Goal: Obtain resource: Obtain resource

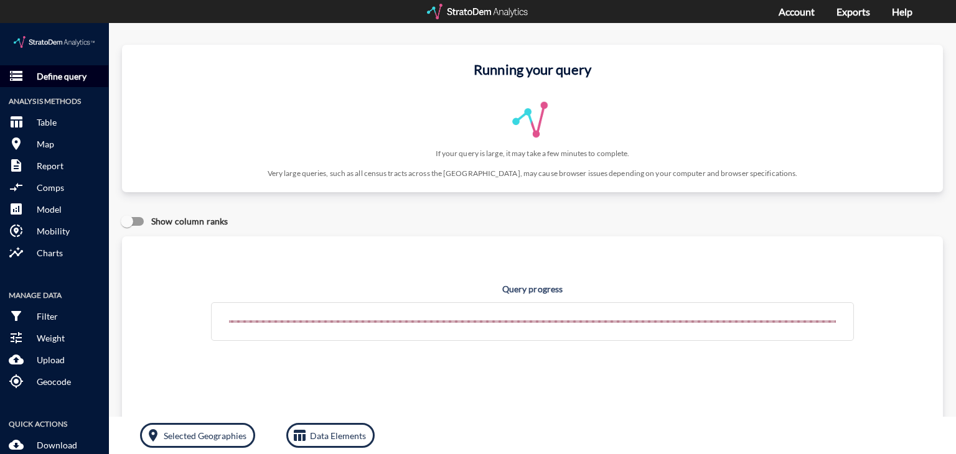
click button "storage Define query"
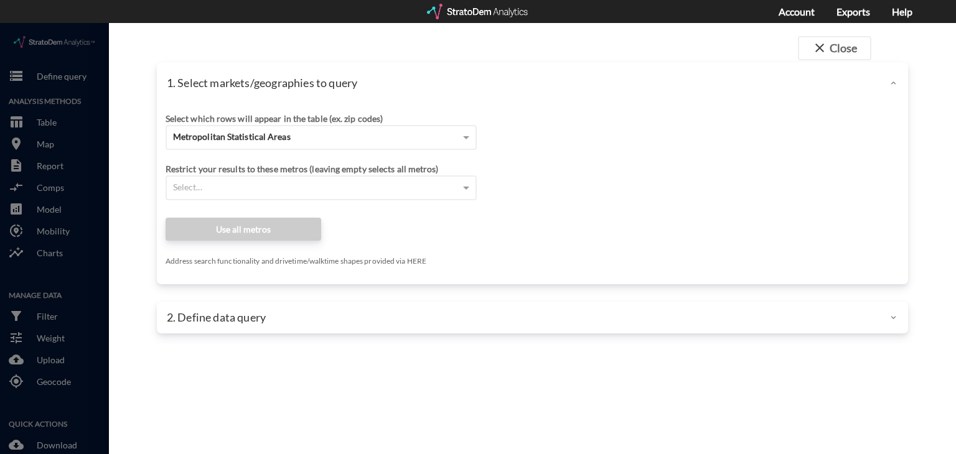
click div "Select which rows will appear in the table (ex. zip codes)"
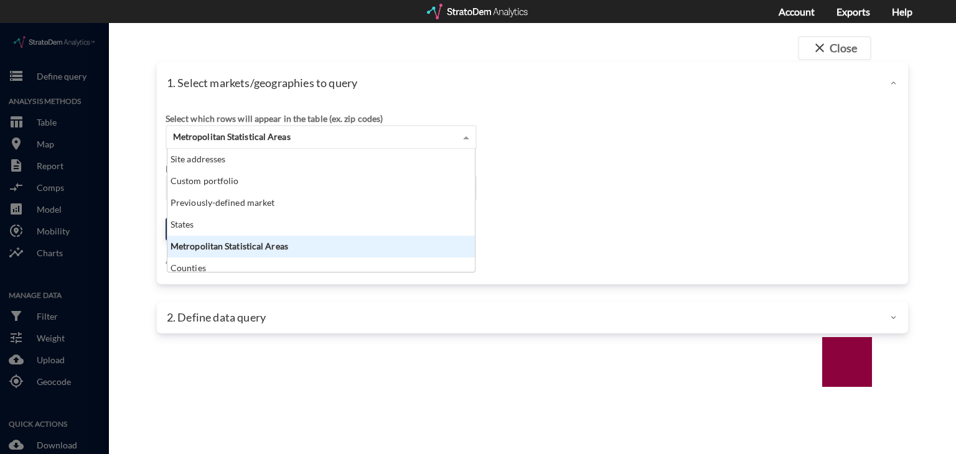
click div "Metropolitan Statistical Areas"
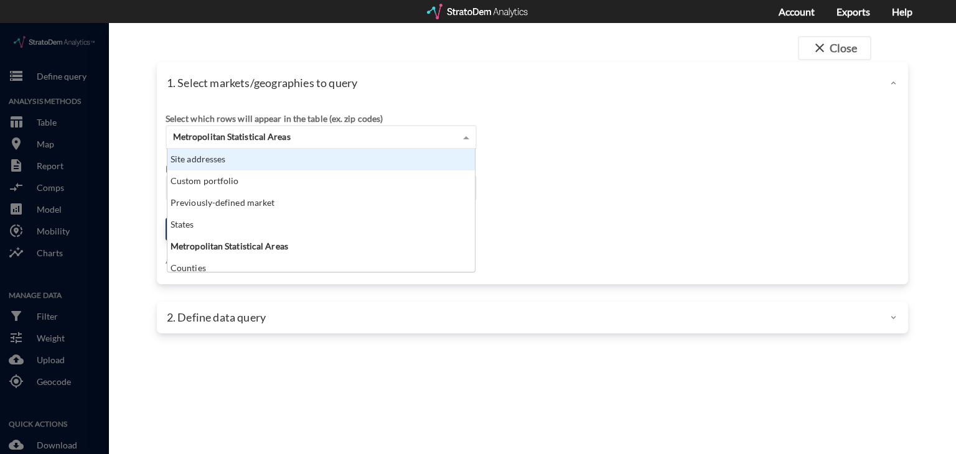
click div "Site addresses"
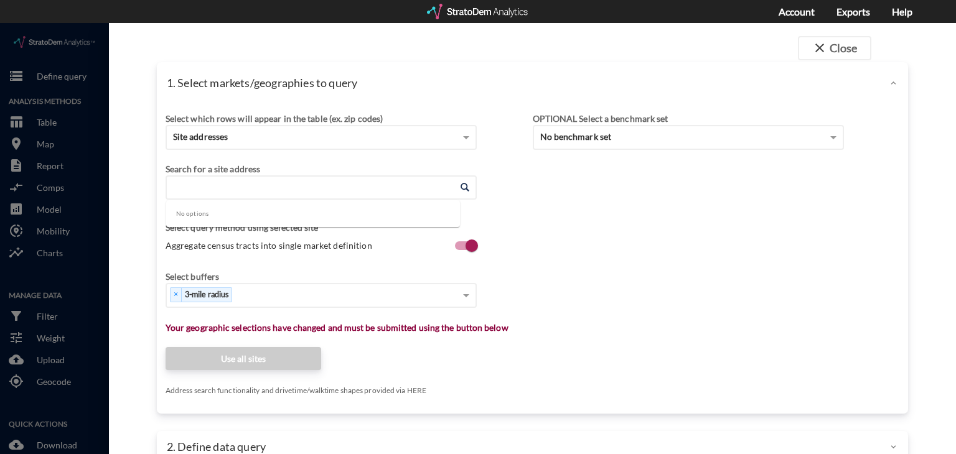
click input "Enter an address"
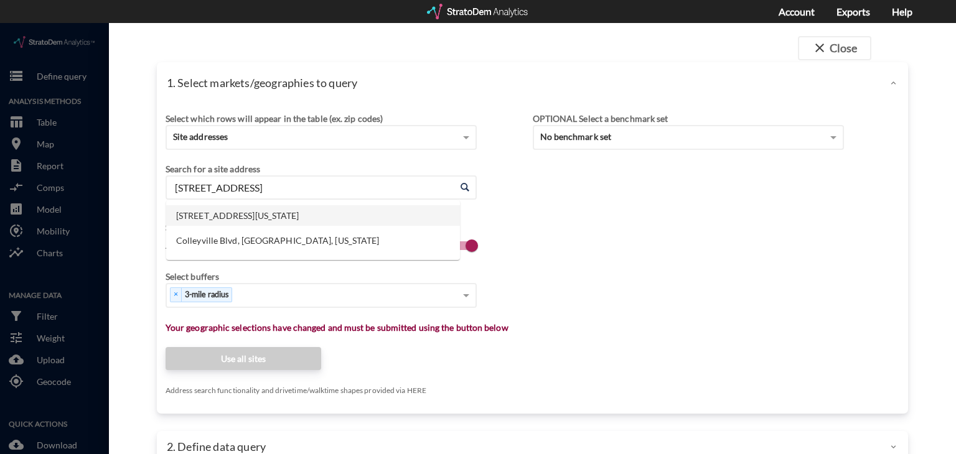
click li "[STREET_ADDRESS][US_STATE]"
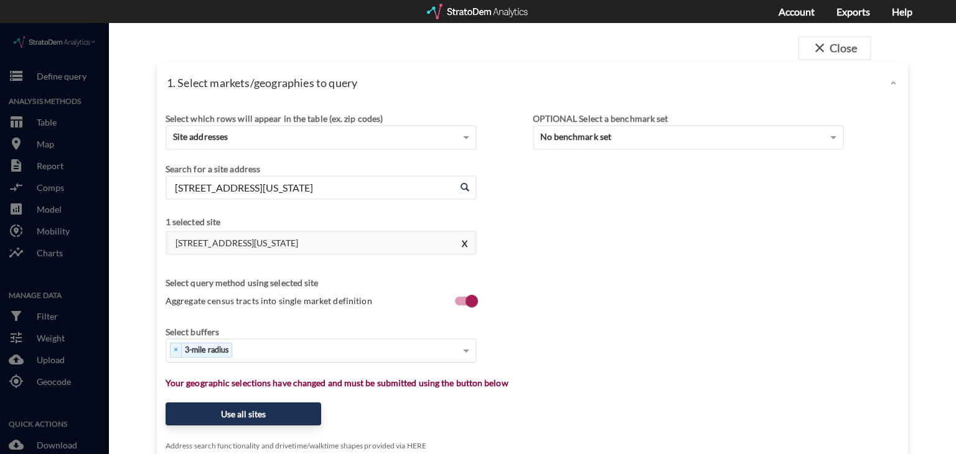
type input "[STREET_ADDRESS][US_STATE]"
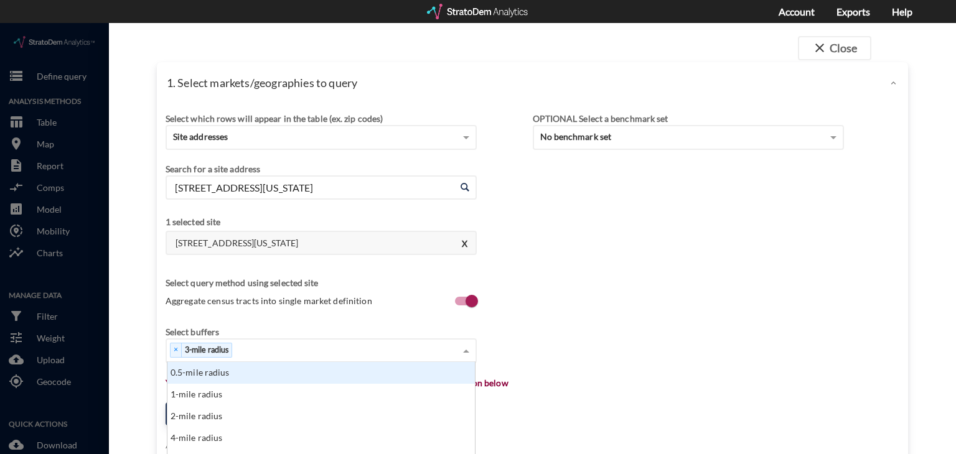
scroll to position [30, 0]
click div "× 3-mile radius"
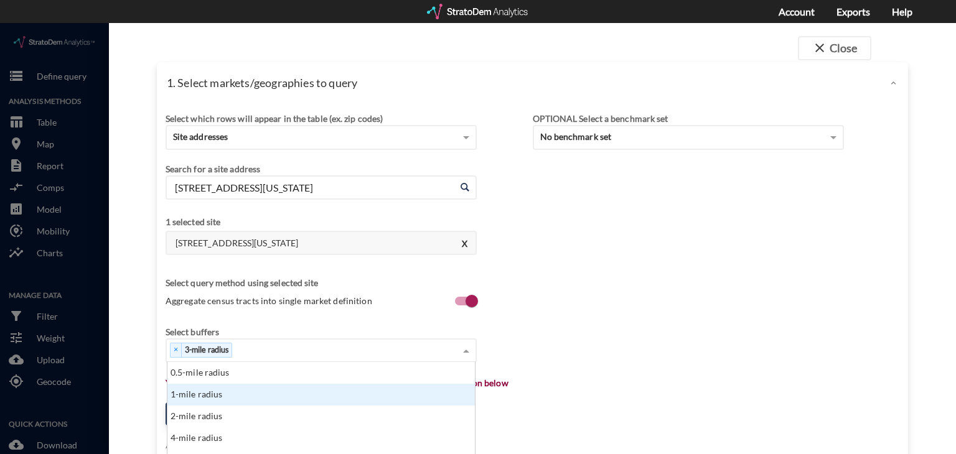
click div "1-mile radius"
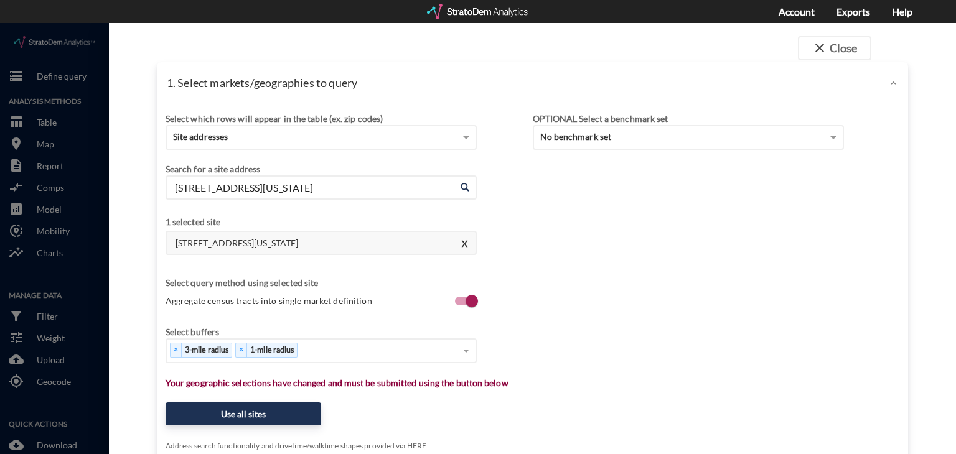
click div "Select buffers"
click div "× 3-mile radius × 1-mile radius"
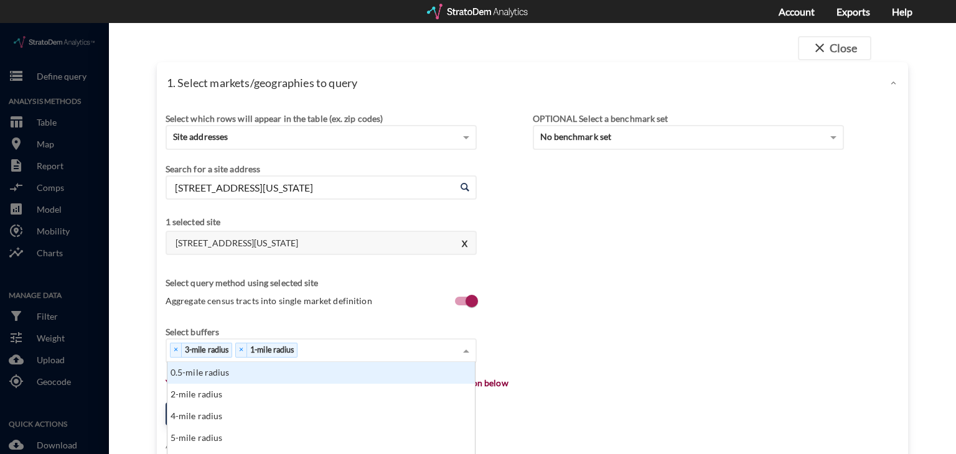
scroll to position [239, 0]
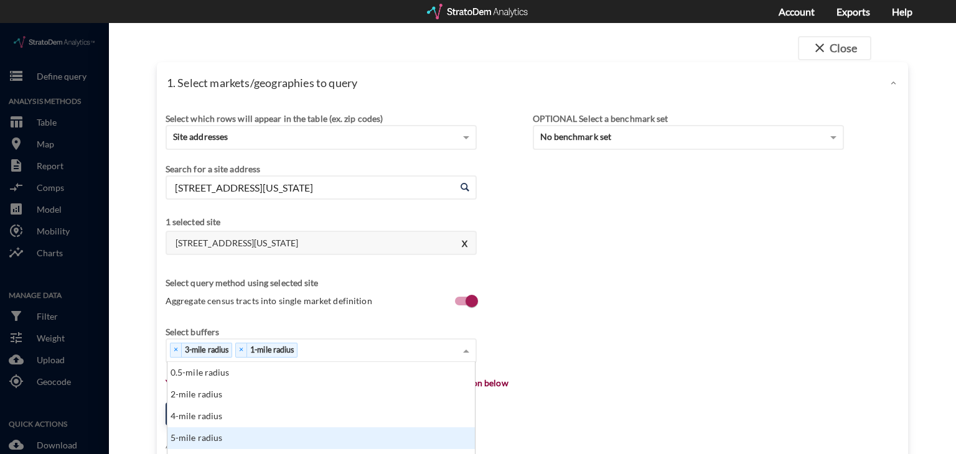
click div "5-mile radius"
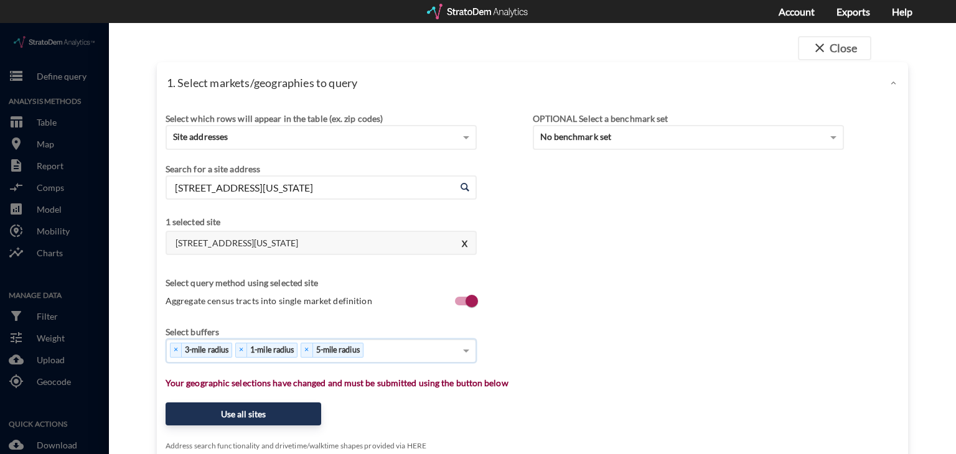
scroll to position [269, 0]
click div "× 3-mile radius × 1-mile radius × 5-mile radius"
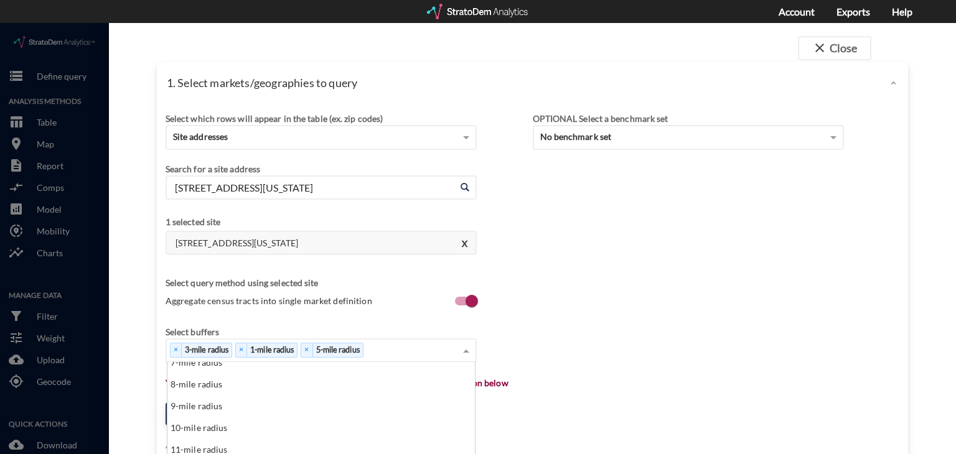
scroll to position [584, 0]
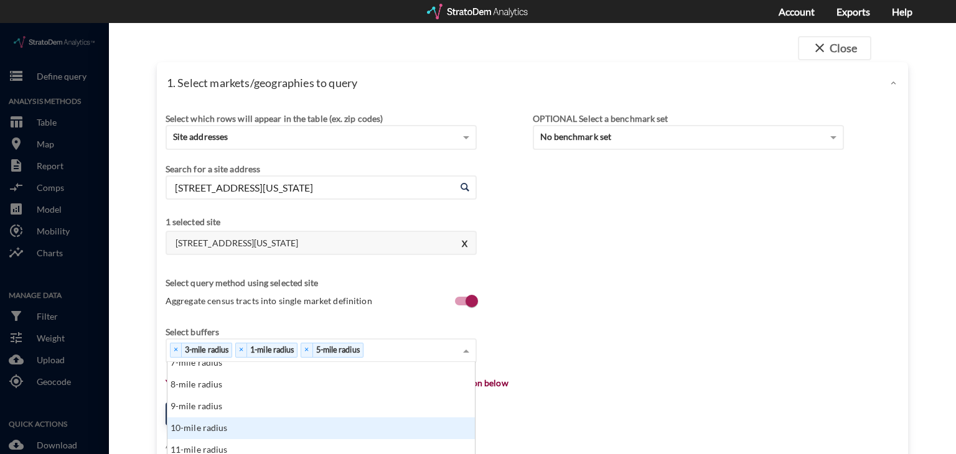
click div "10-mile radius"
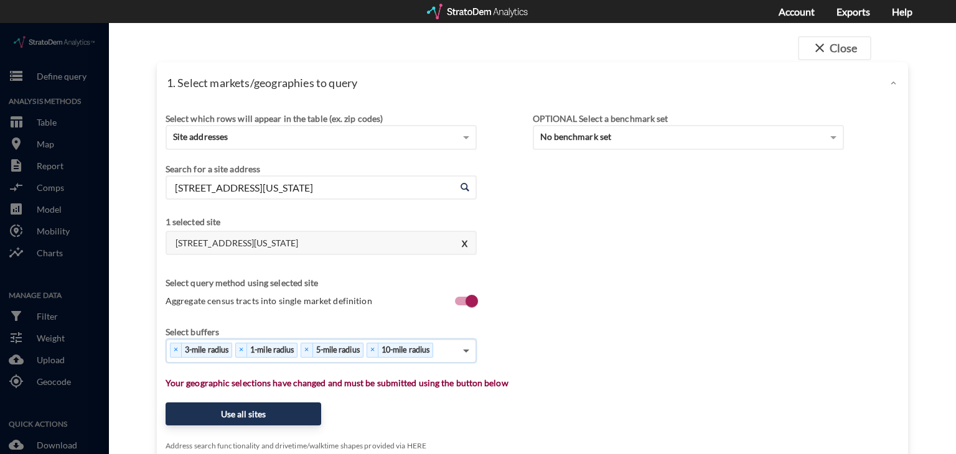
click span
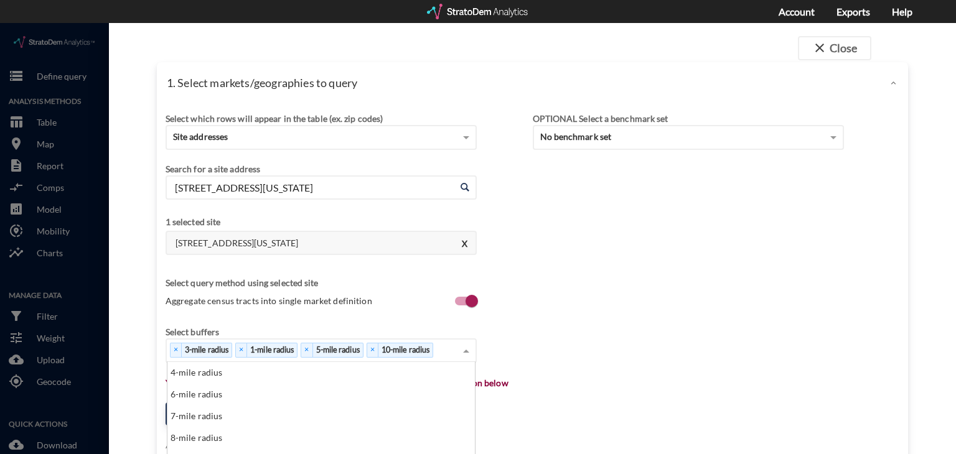
scroll to position [45, 0]
click div "7-mile radius"
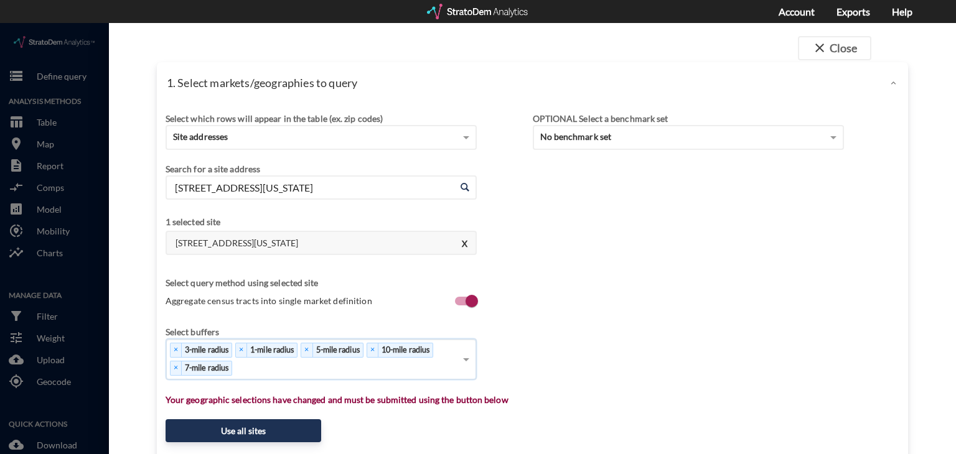
scroll to position [96, 0]
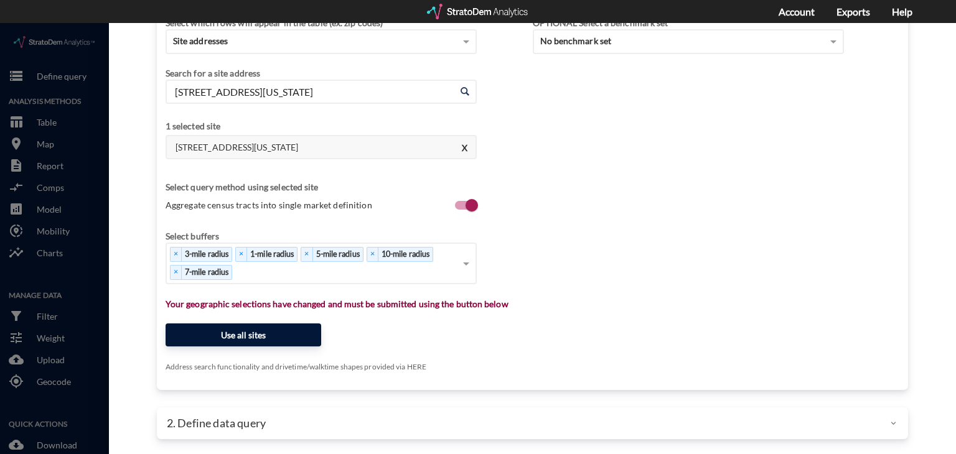
click button "Use all sites"
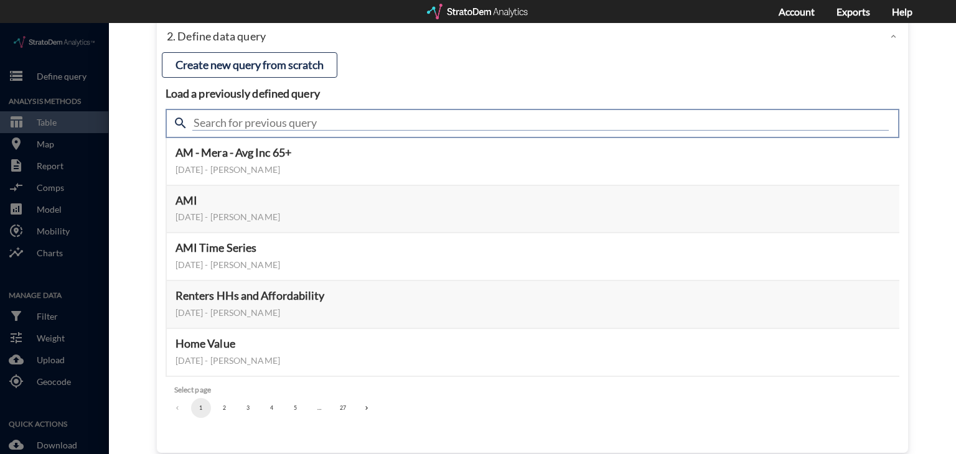
click input "text"
type input "housing demand"
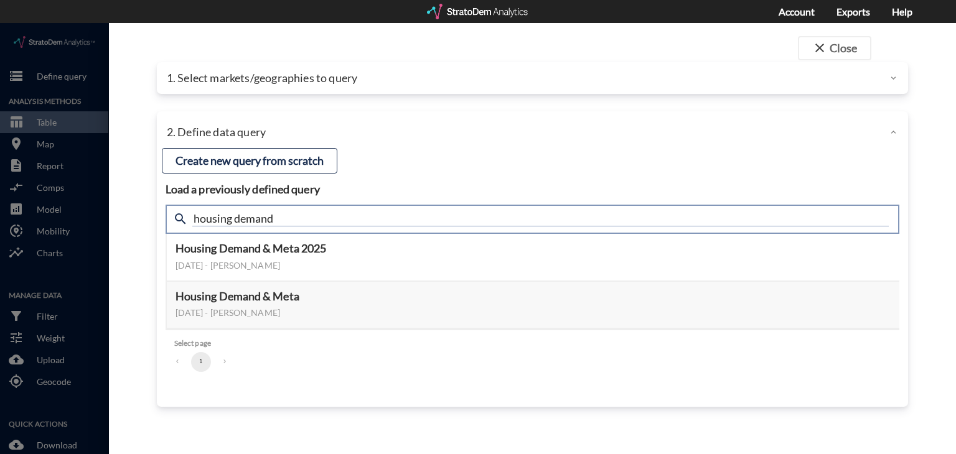
scroll to position [0, 0]
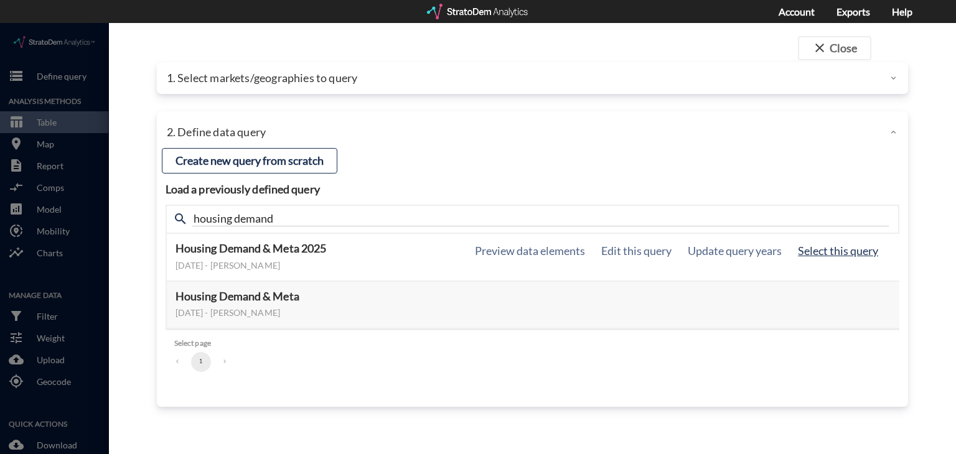
click button "Select this query"
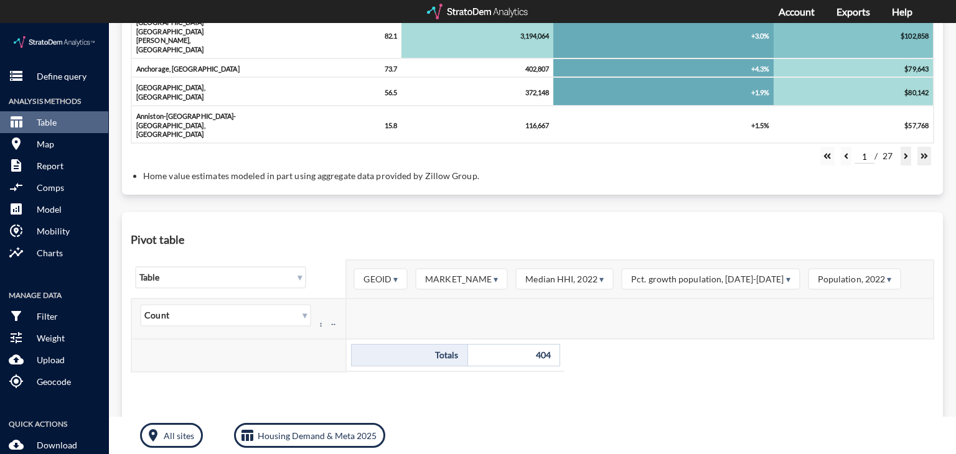
drag, startPoint x: 830, startPoint y: 227, endPoint x: 466, endPoint y: 228, distance: 363.6
click div "Pivot table ▾ Table GEOID ▾ MARKET_NAME ▾ Median HHI, 2022 ▾ Pct. growth popula…"
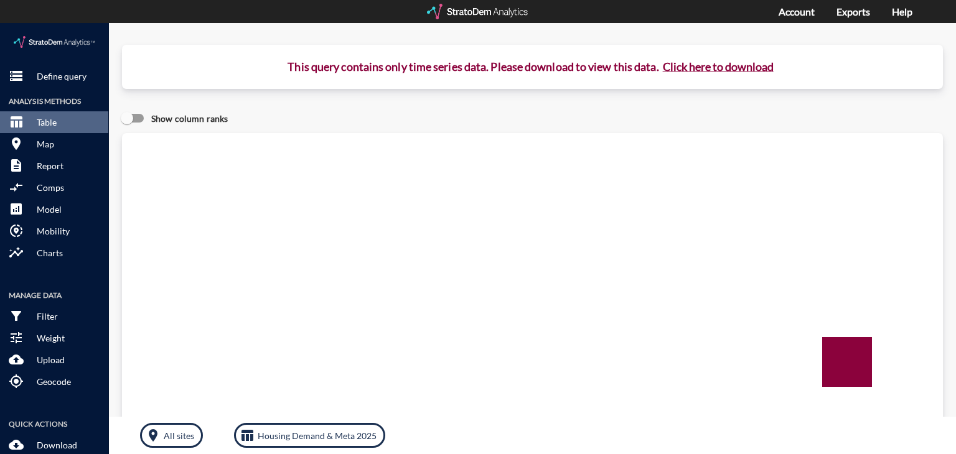
click p "This query contains only time series data. Please download to view this data. C…"
click button "Click here to download"
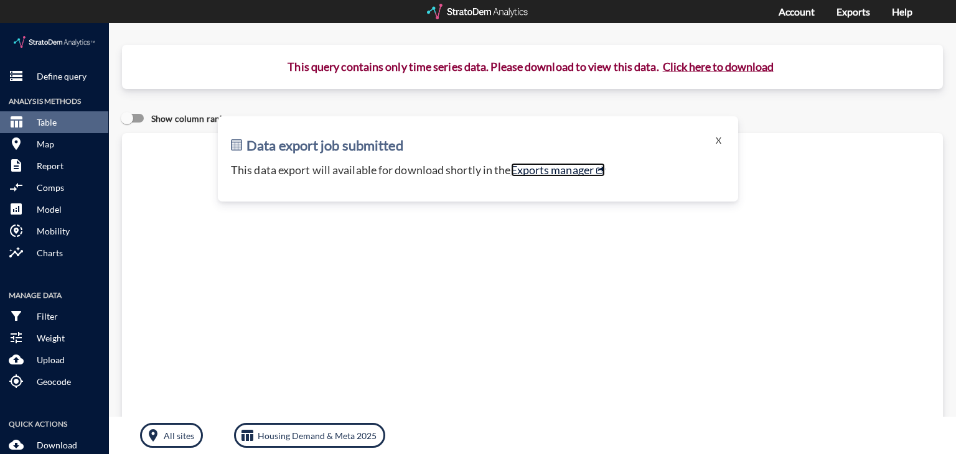
click link "Exports manager"
click p "Define query"
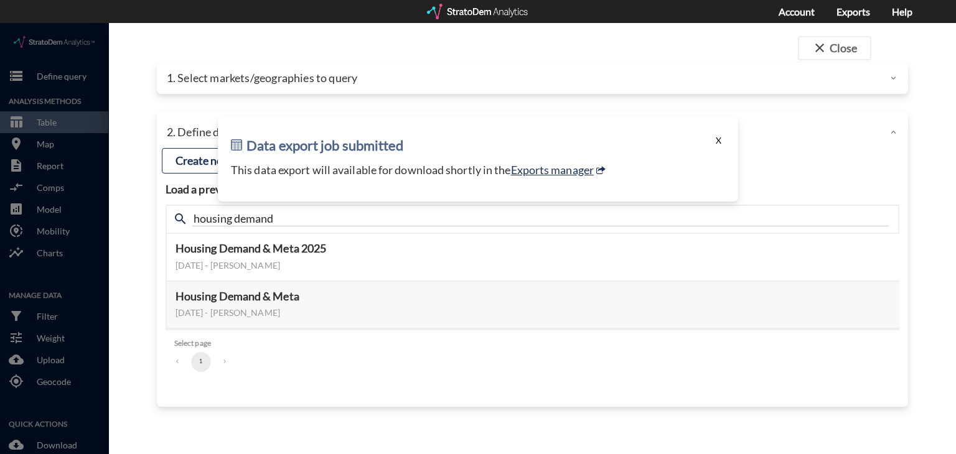
click button "X"
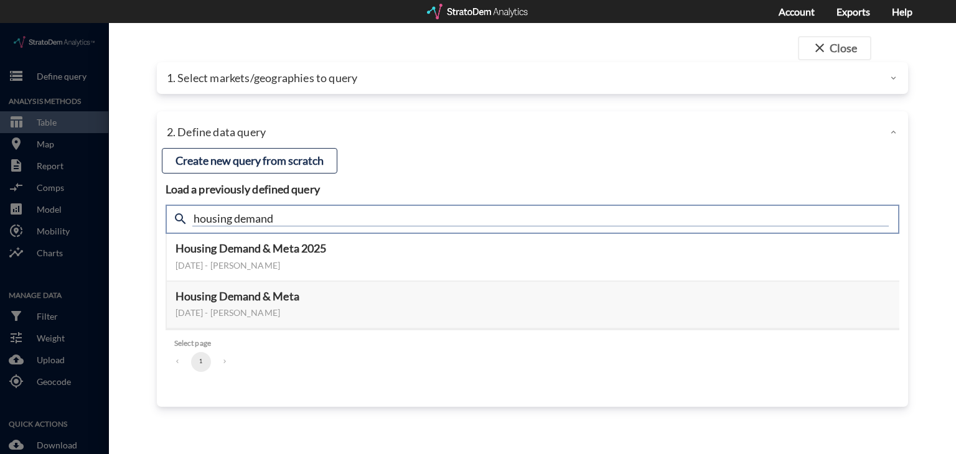
click input "housing demand"
type input "active adult"
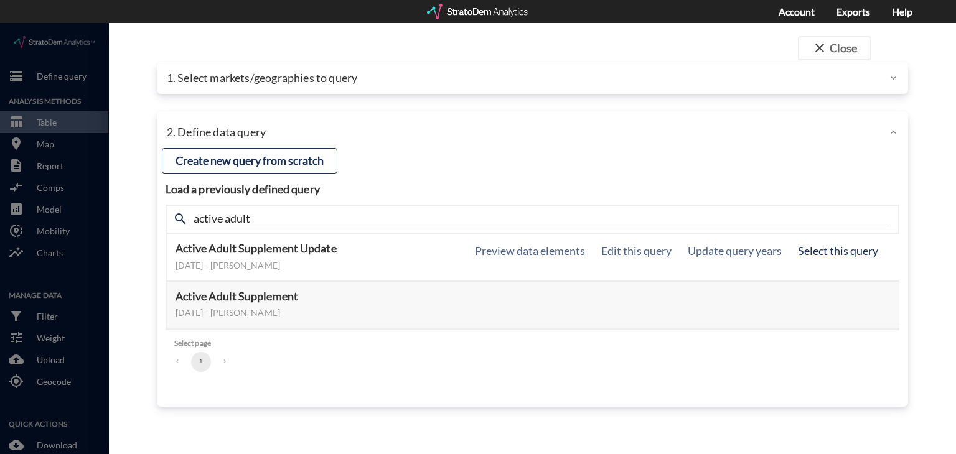
click button "Select this query"
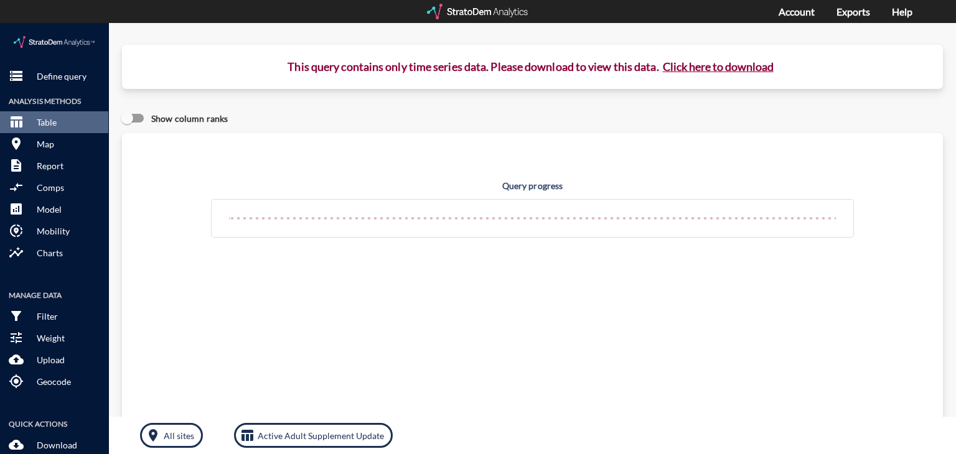
click button "Click here to download"
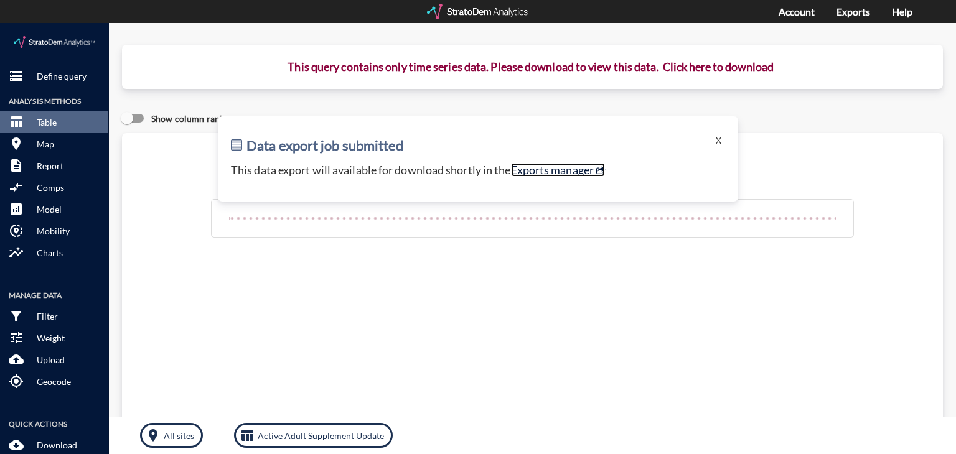
click link "Exports manager"
click button "storage Define query"
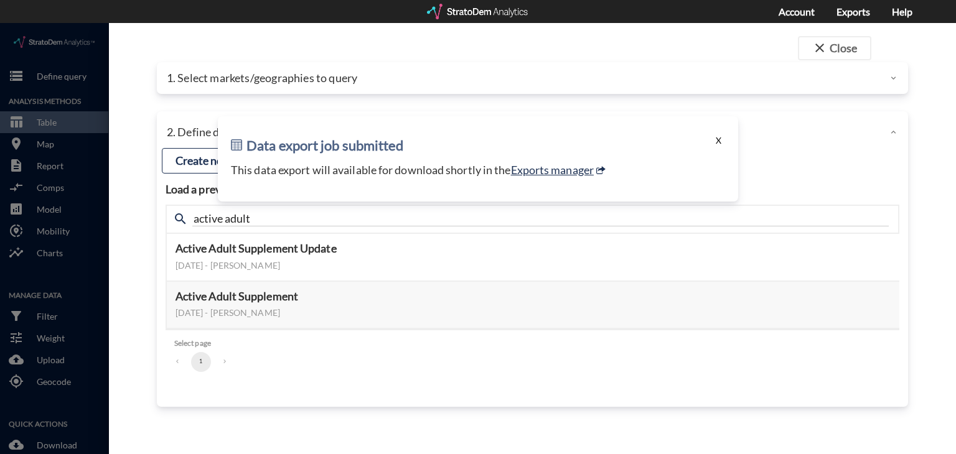
click button "X"
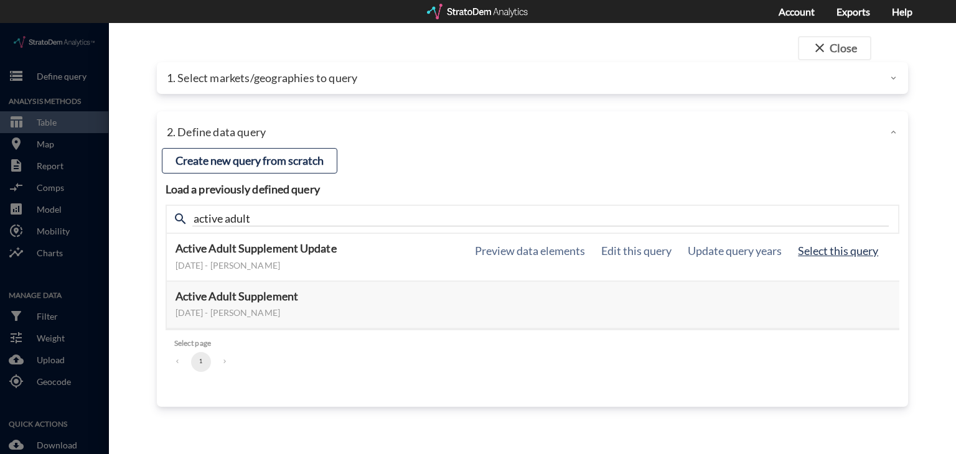
click button "Select this query"
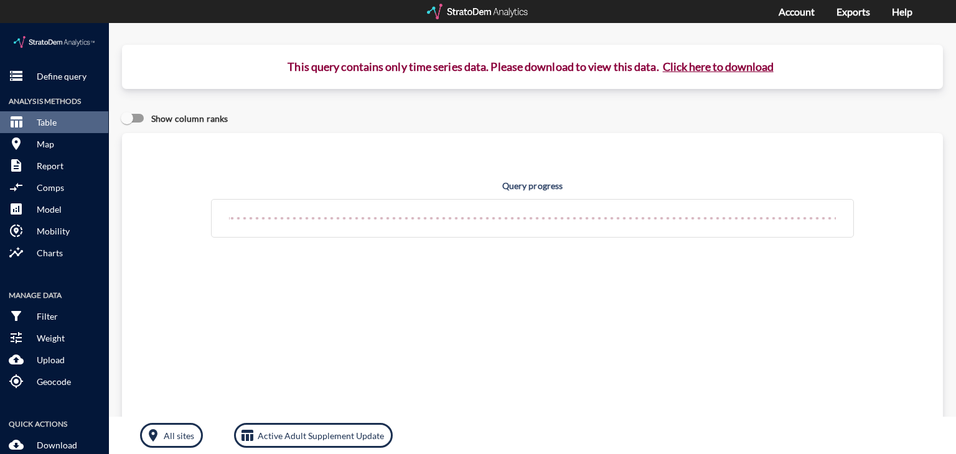
click button "Click here to download"
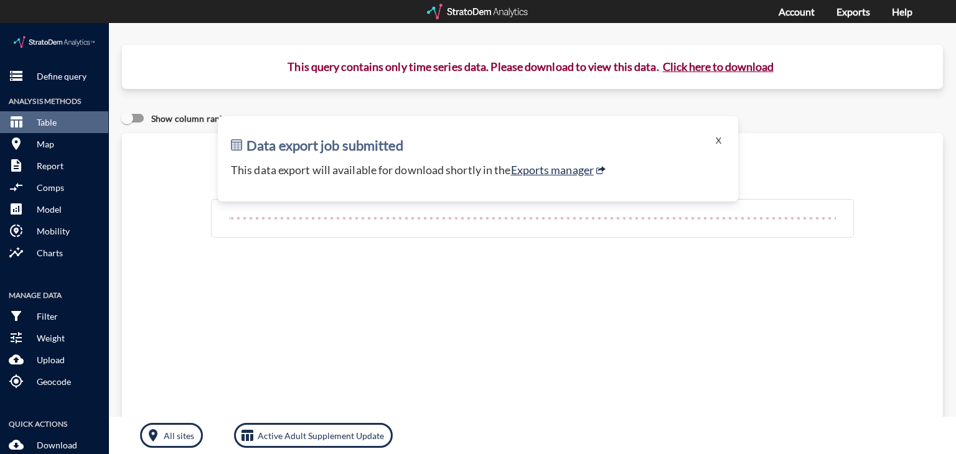
click p "This data export will available for download shortly in the Exports manager"
click link "Exports manager"
click p "Define query"
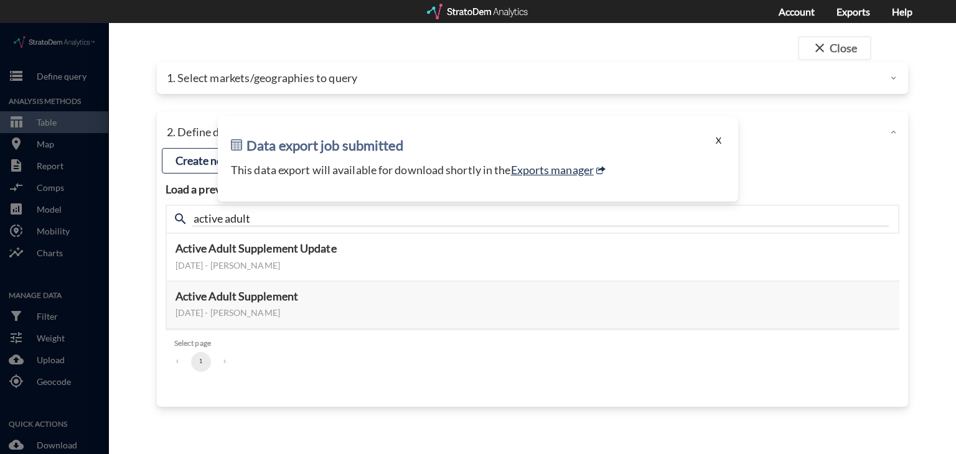
click button "X"
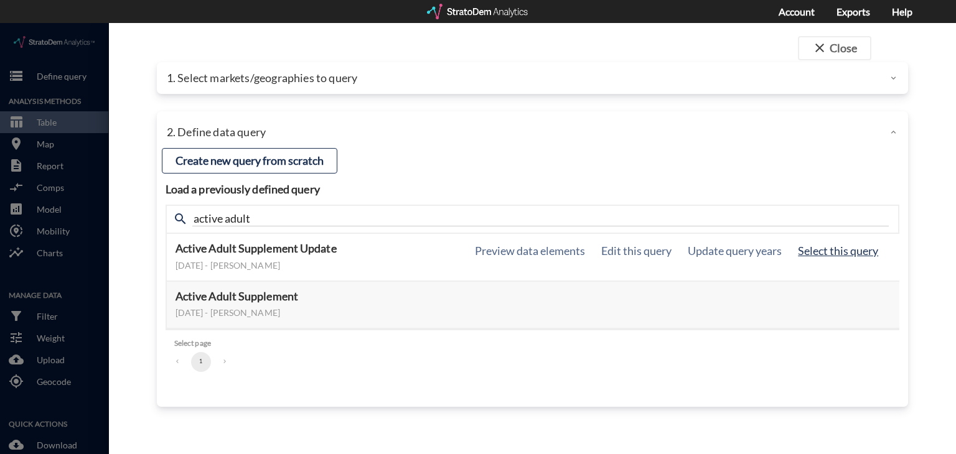
click button "Select this query"
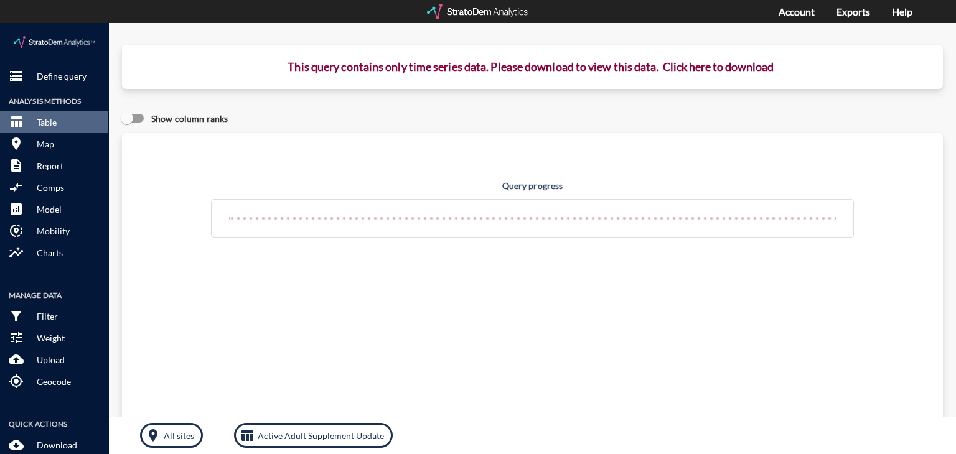
click button "Click here to download"
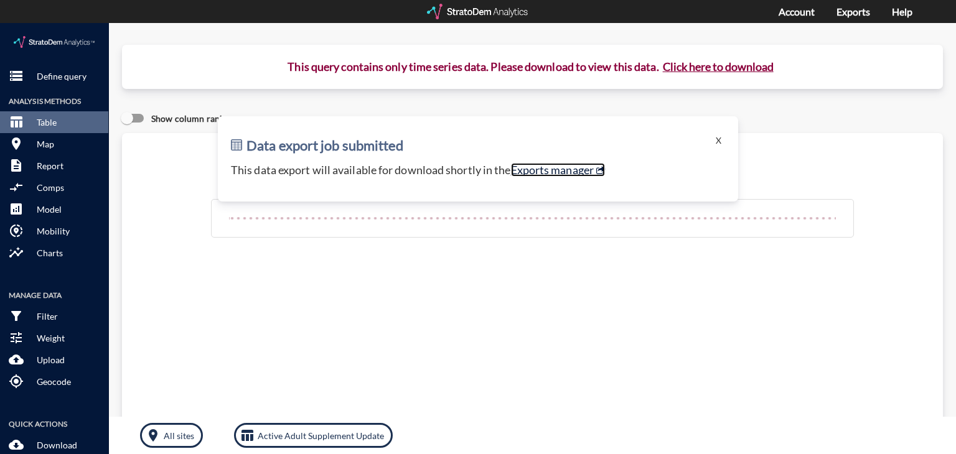
click link "Exports manager"
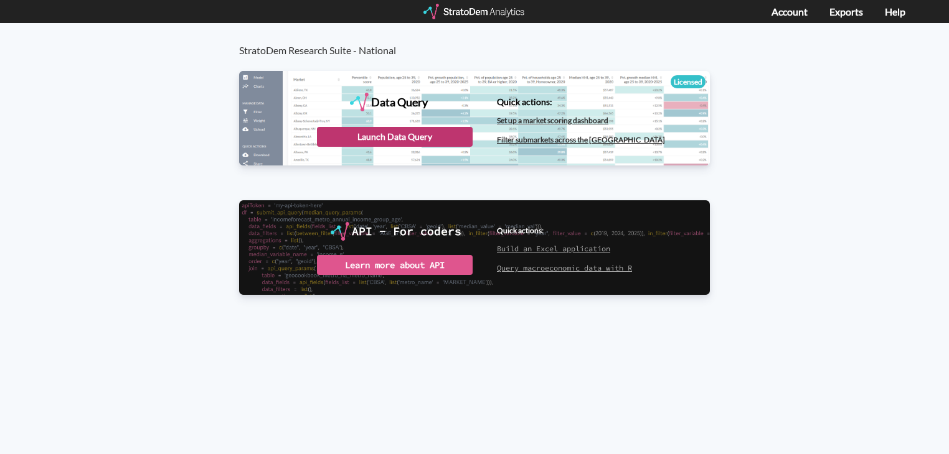
click at [456, 133] on div "Launch Data Query" at bounding box center [395, 137] width 156 height 20
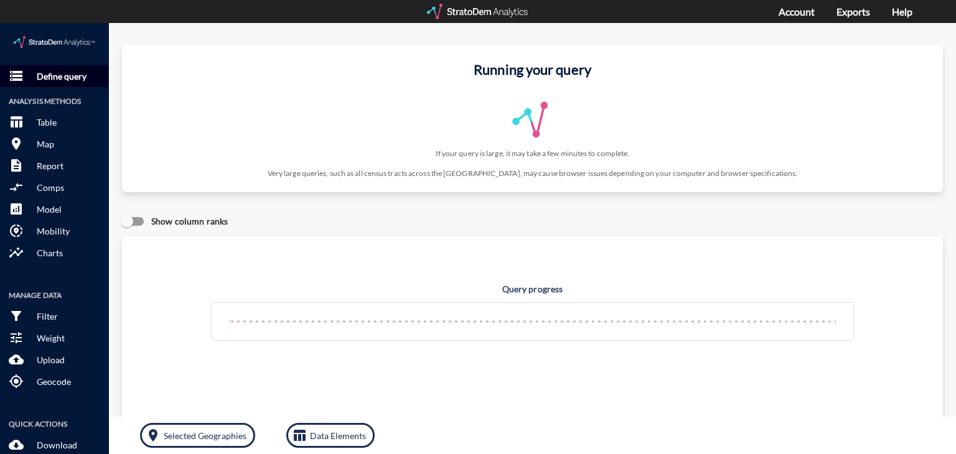
click p "Define query"
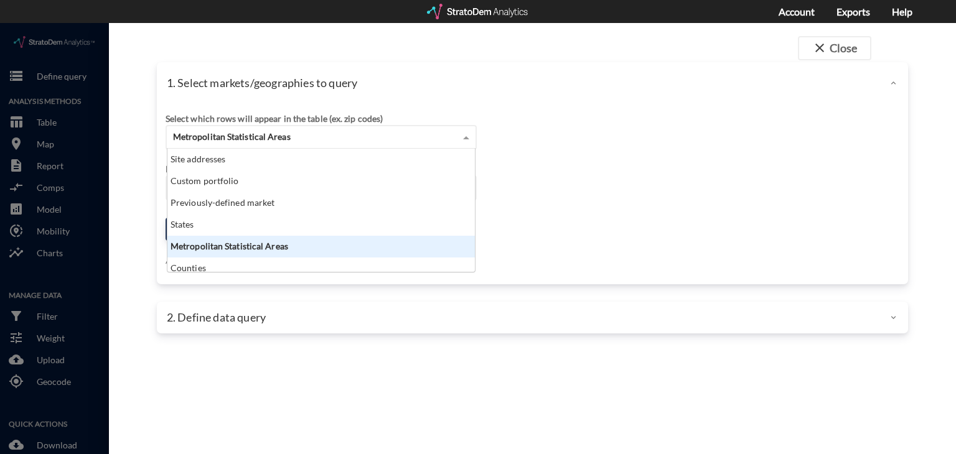
click div "Metropolitan Statistical Areas"
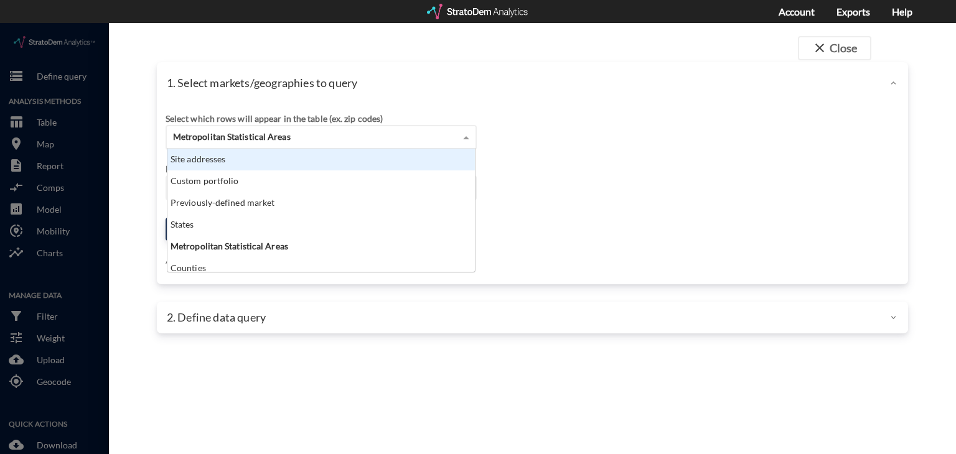
click div "Site addresses"
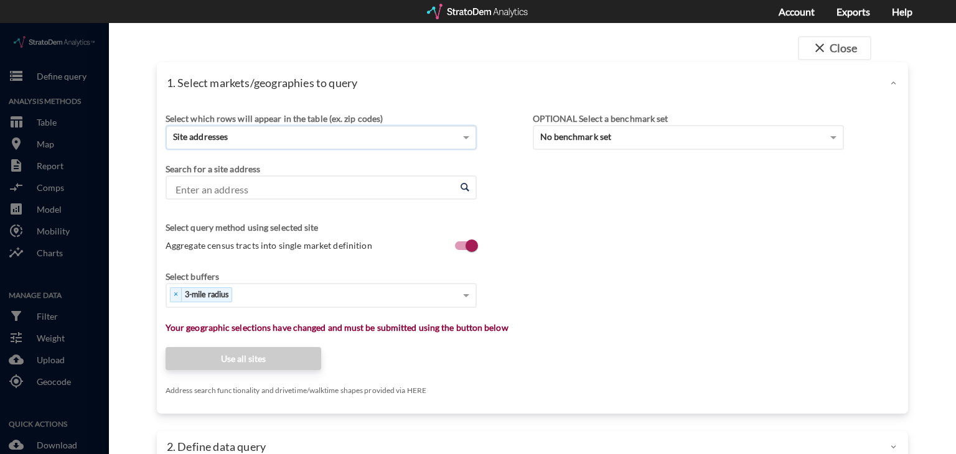
click input "Enter an address"
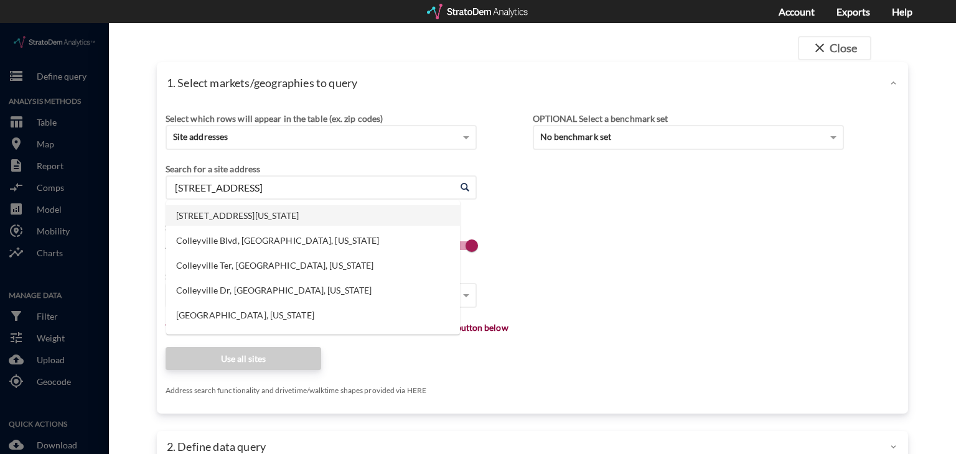
click li "6805 Colleyville Blvd, Colleyville, Texas"
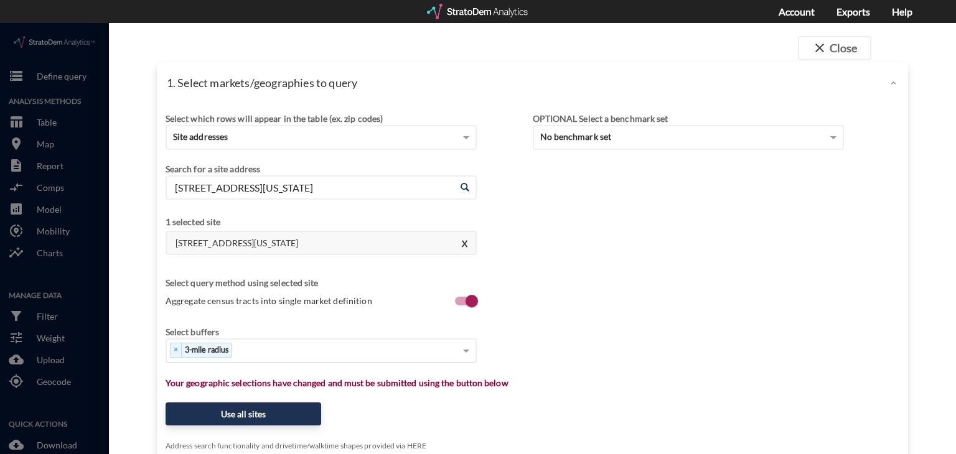
type input "6805 Colleyville Blvd, Colleyville, Texas"
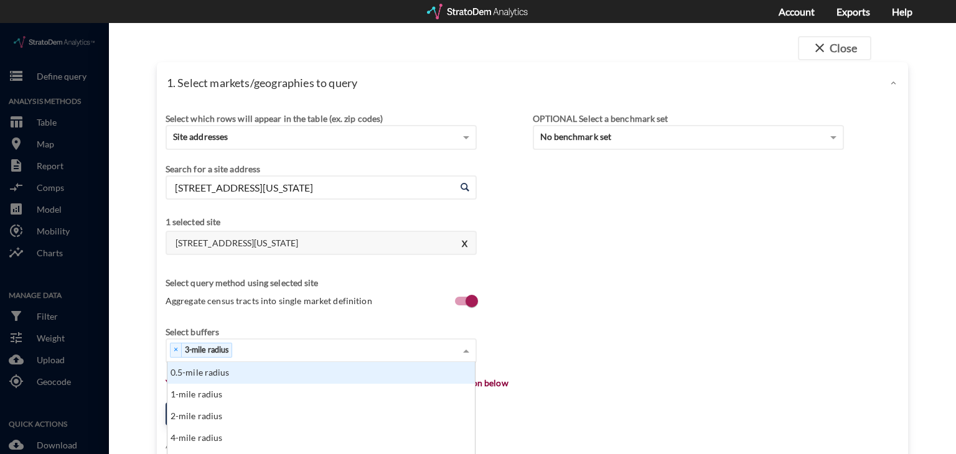
click div "× 3-mile radius"
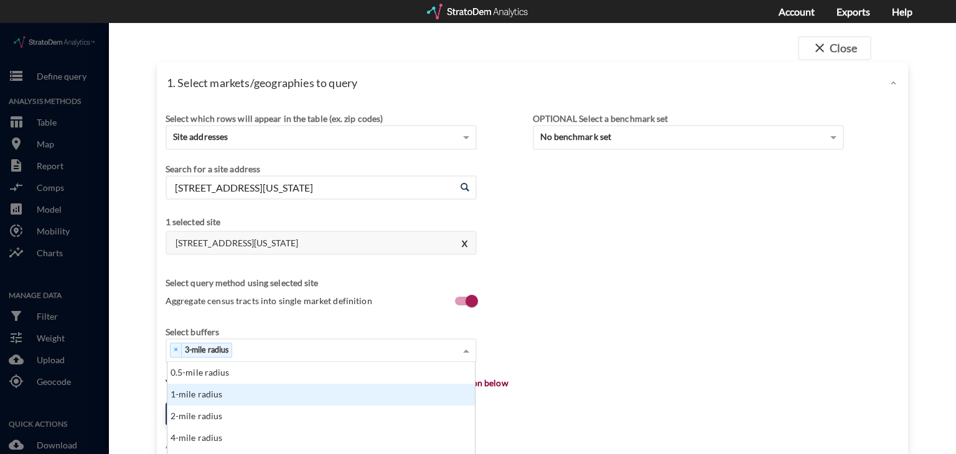
click div "1-mile radius"
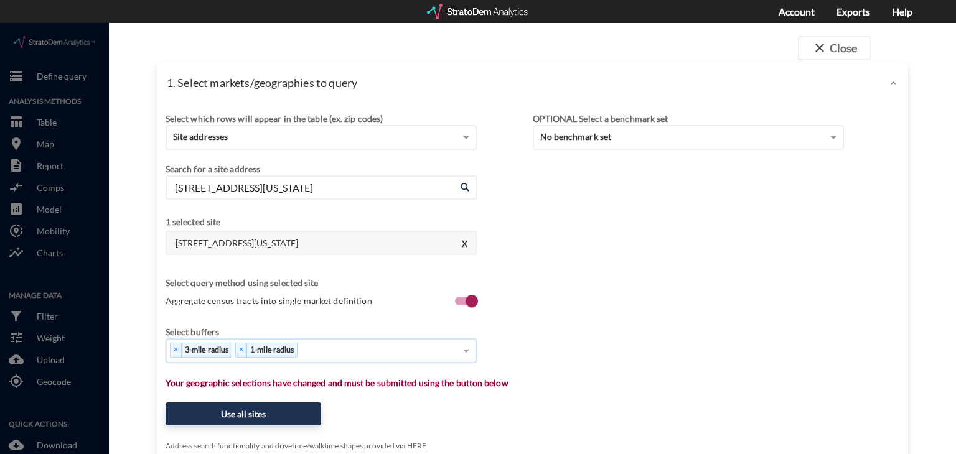
scroll to position [120, 0]
click div "× 3-mile radius × 1-mile radius"
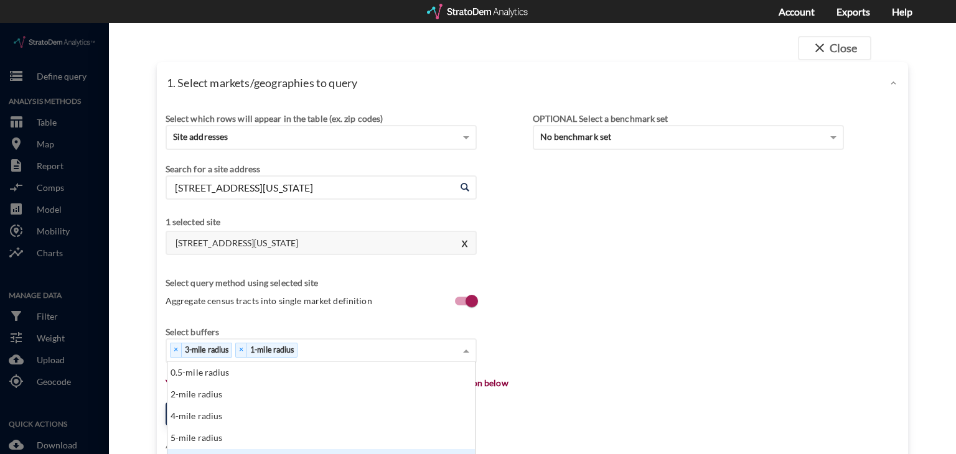
scroll to position [269, 0]
click div "5-mile radius"
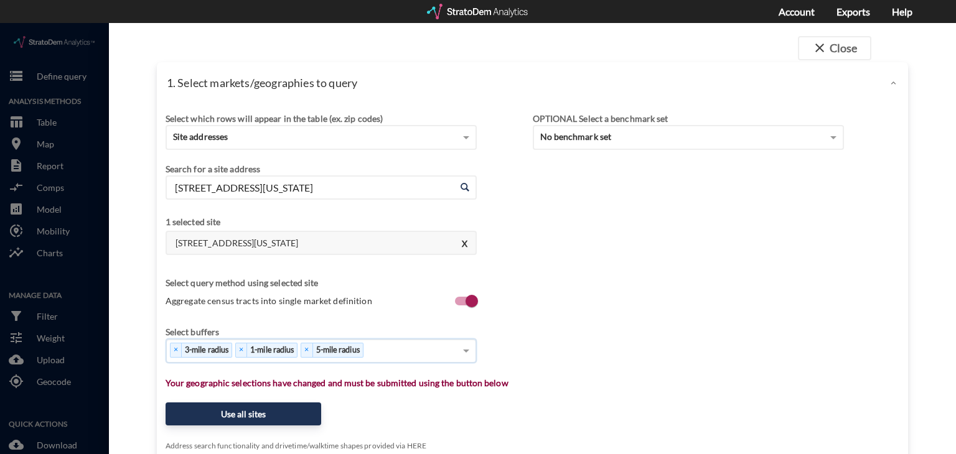
click div "× 3-mile radius × 1-mile radius × 5-mile radius"
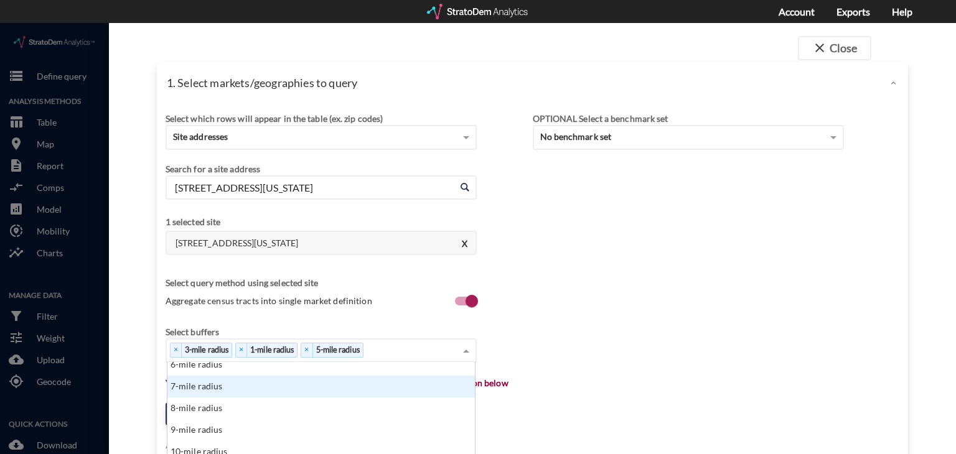
scroll to position [478, 0]
click div "7-mile radius"
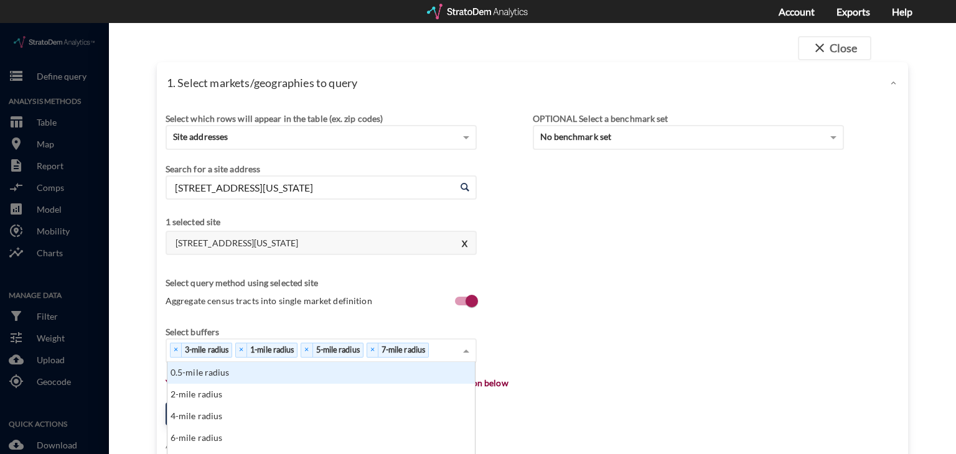
scroll to position [508, 0]
click div "× 3-mile radius × 1-mile radius × 5-mile radius × 7-mile radius"
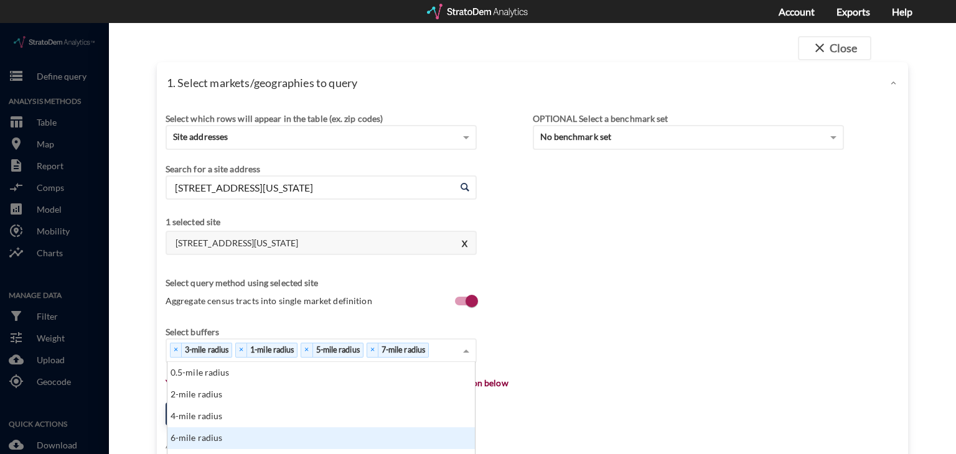
scroll to position [51, 0]
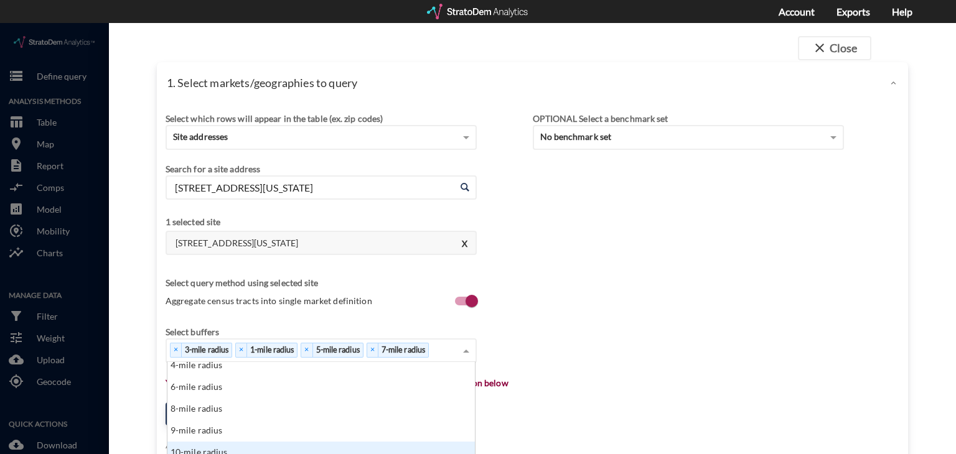
click div "10-mile radius"
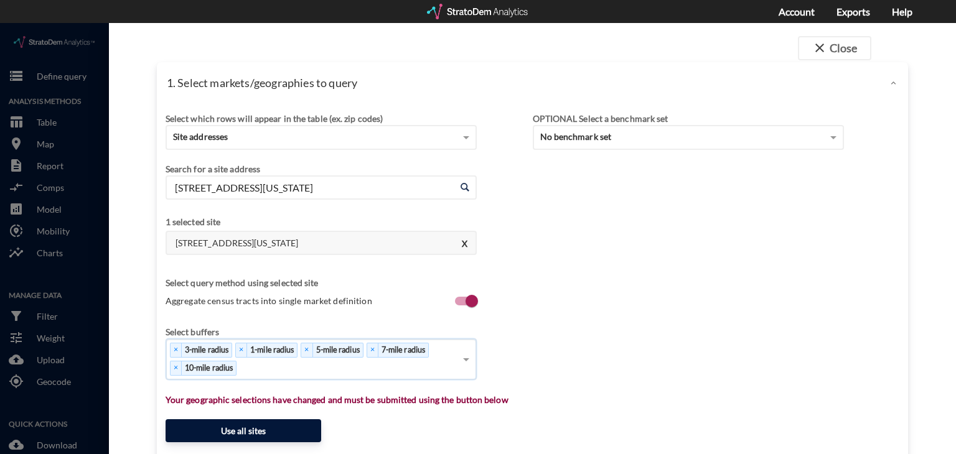
click button "Use all sites"
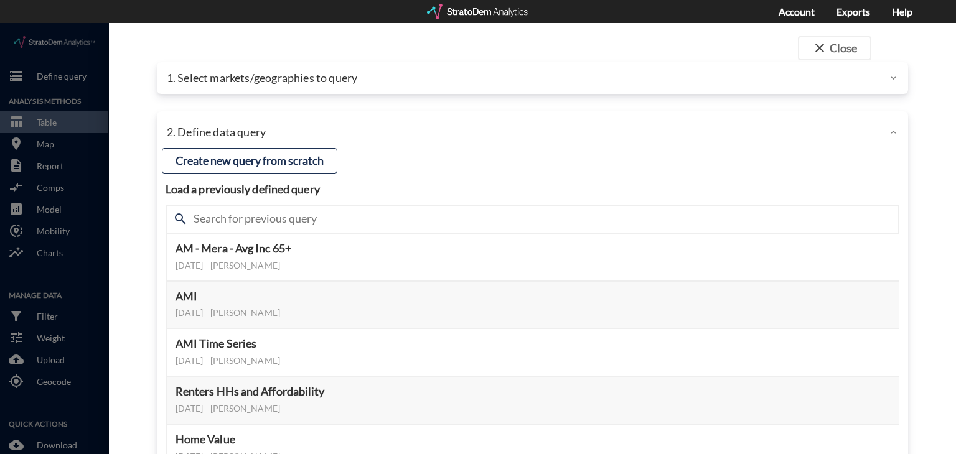
click div "search"
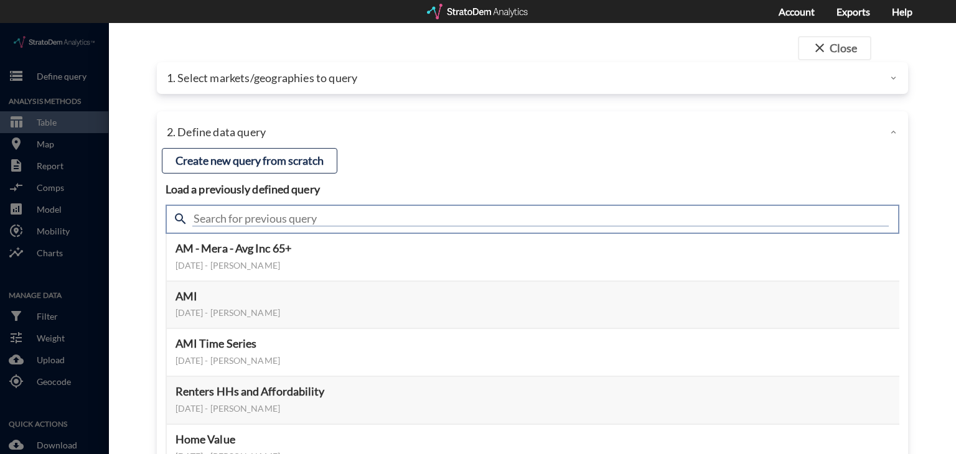
click input "text"
type input "active adult"
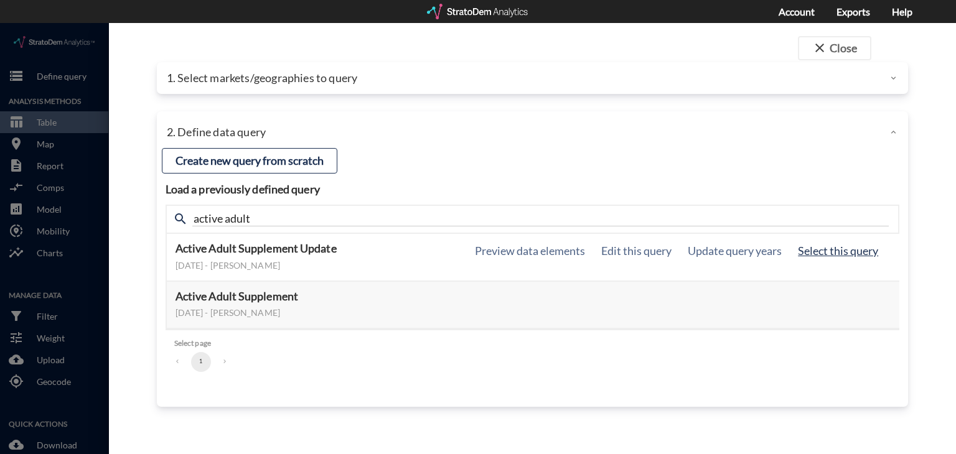
click button "Select this query"
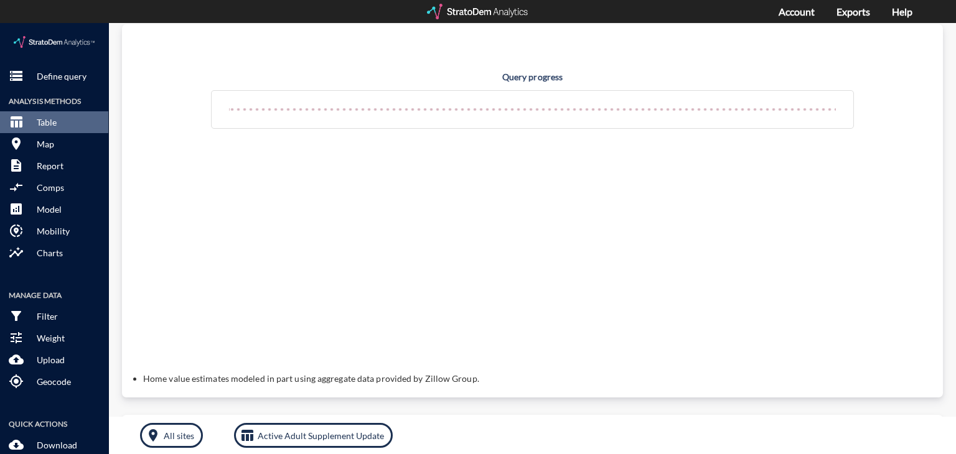
scroll to position [0, 0]
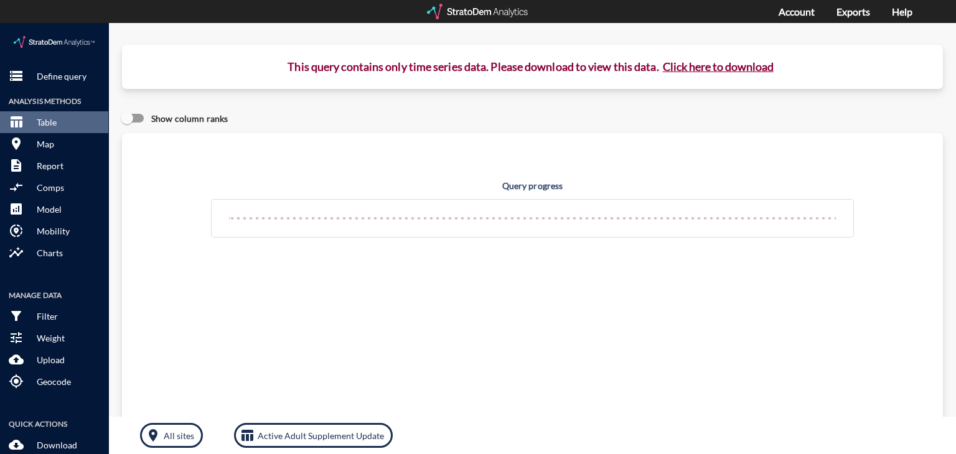
click button "Click here to download"
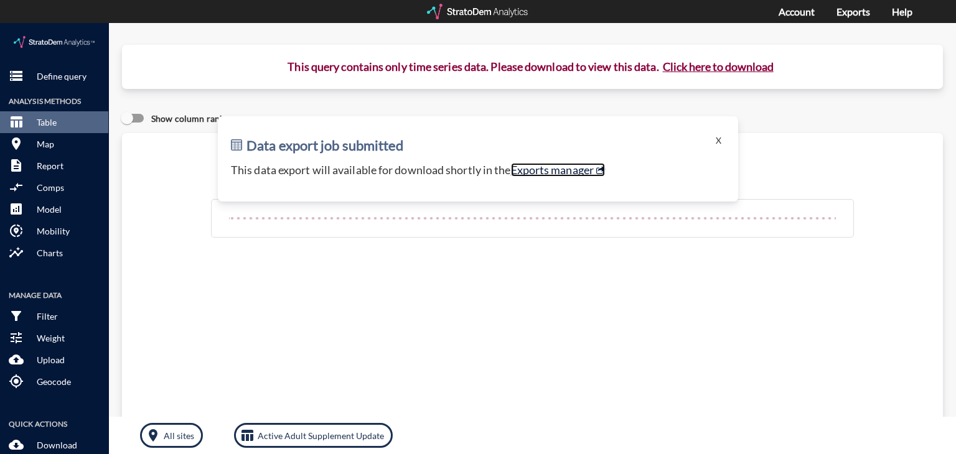
click link "Exports manager"
click p "Define query"
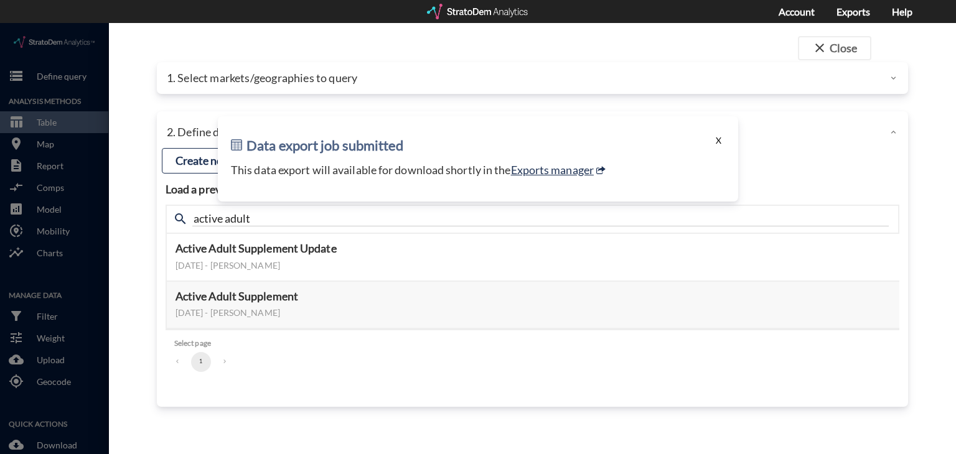
click button "X"
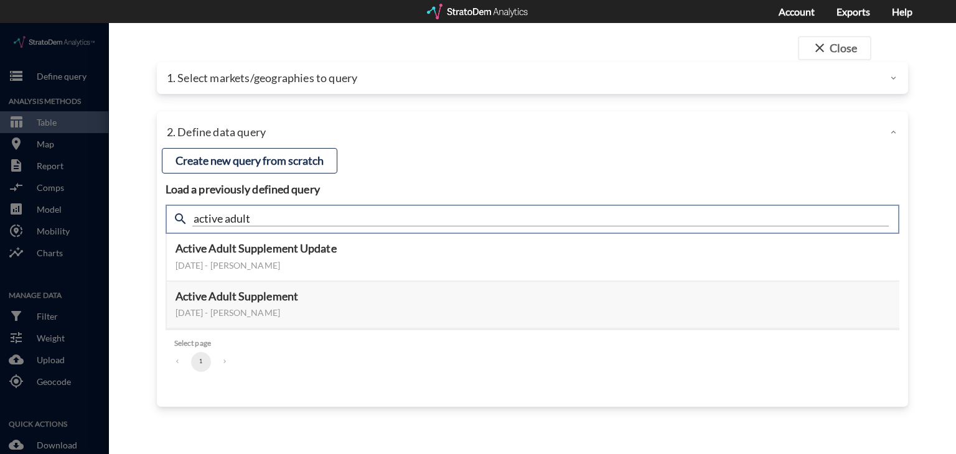
click input "active adult"
type input "housing demand"
click input "housing demand"
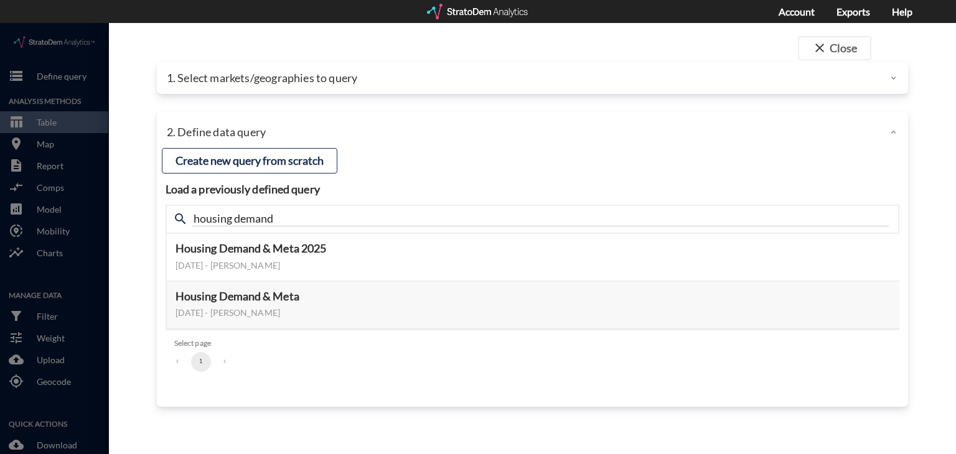
click h4 "Load a previously defined query"
click button "Select this query"
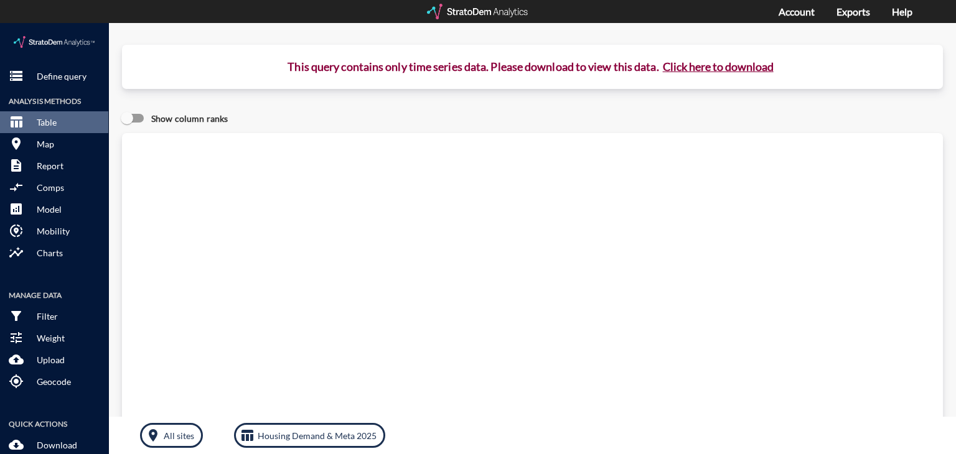
click button "Click here to download"
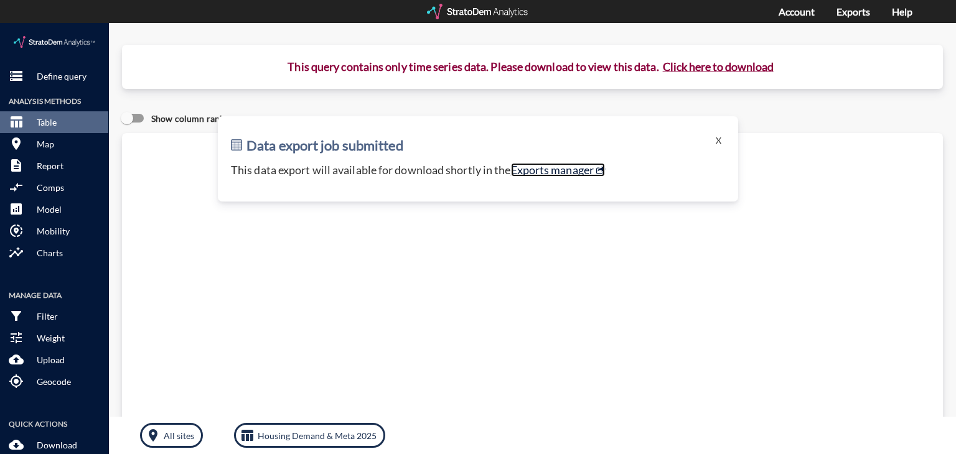
click link "Exports manager"
click p "Define query"
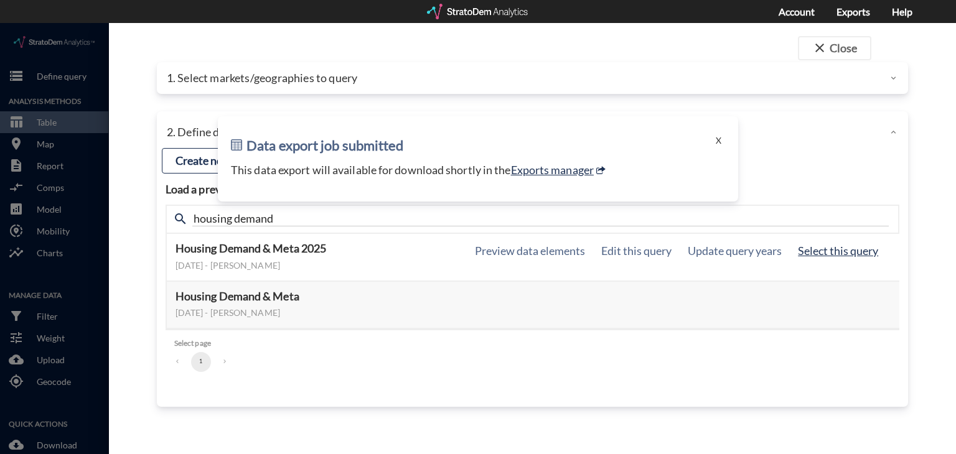
click button "Select this query"
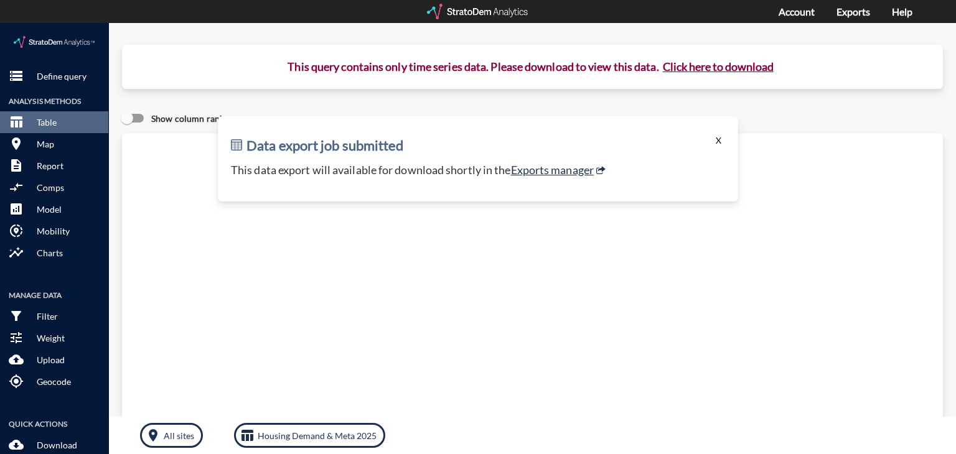
click button "X"
drag, startPoint x: 709, startPoint y: 111, endPoint x: 679, endPoint y: 72, distance: 49.2
click div "This query contains only time series data. Please download to view this data. C…"
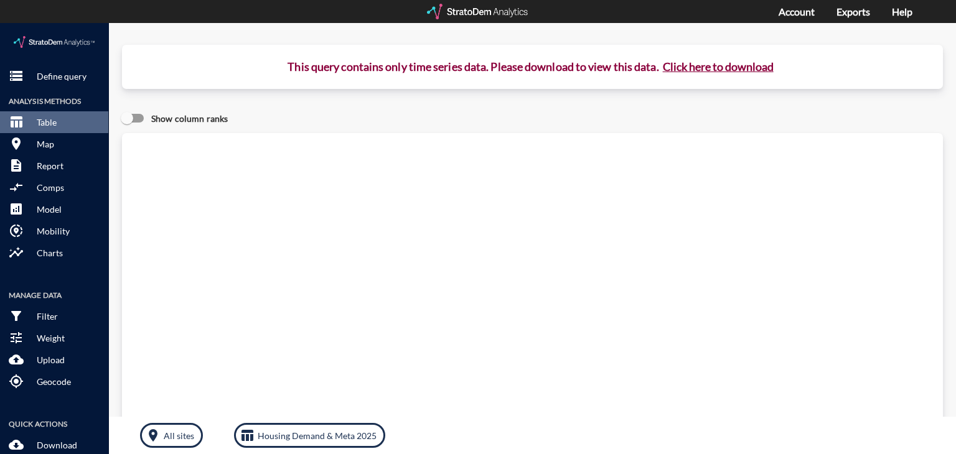
click button "Click here to download"
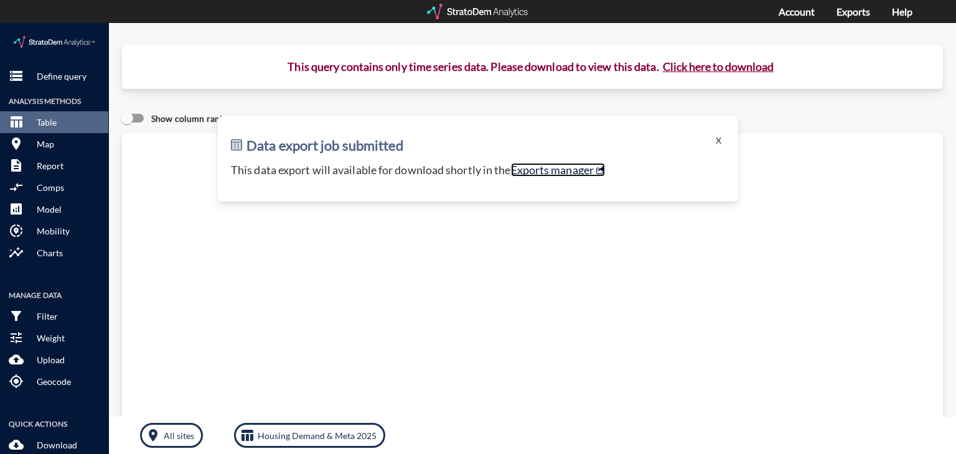
click link "Exports manager"
click p "This query contains only time series data. Please download to view this data. C…"
click p "Define query"
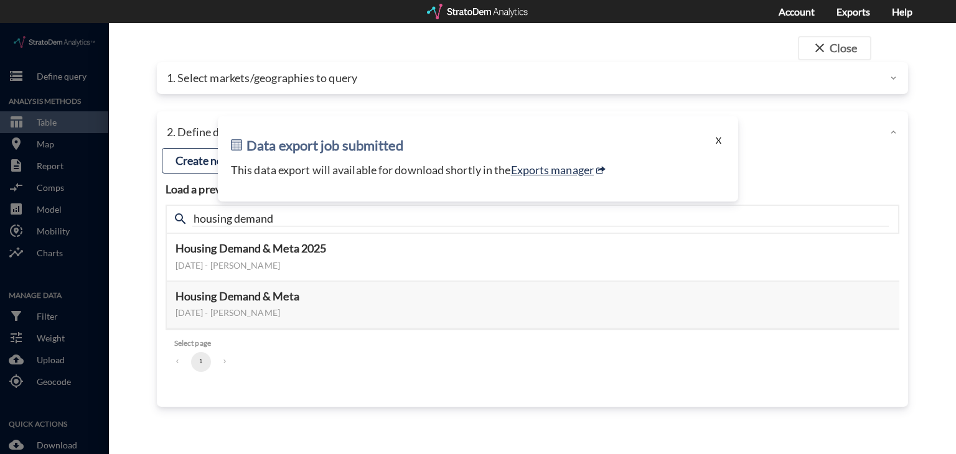
click button "X"
click div "1. Select markets/geographies to query"
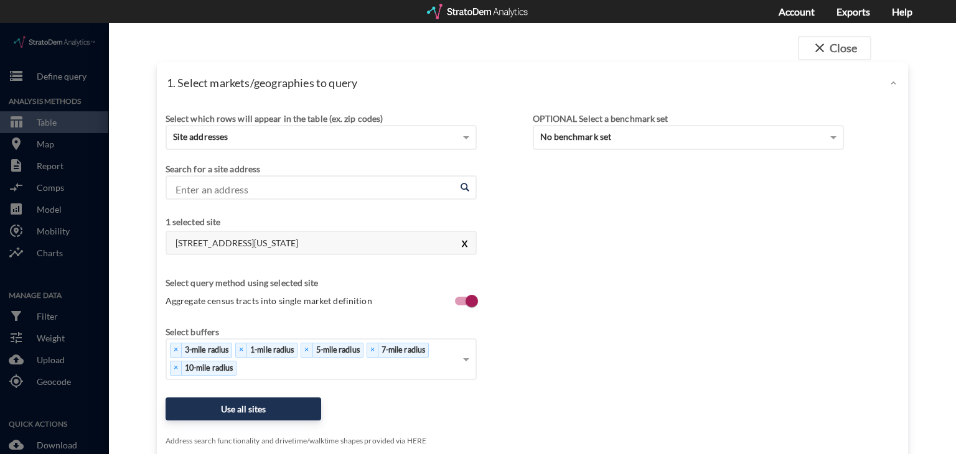
click button "X"
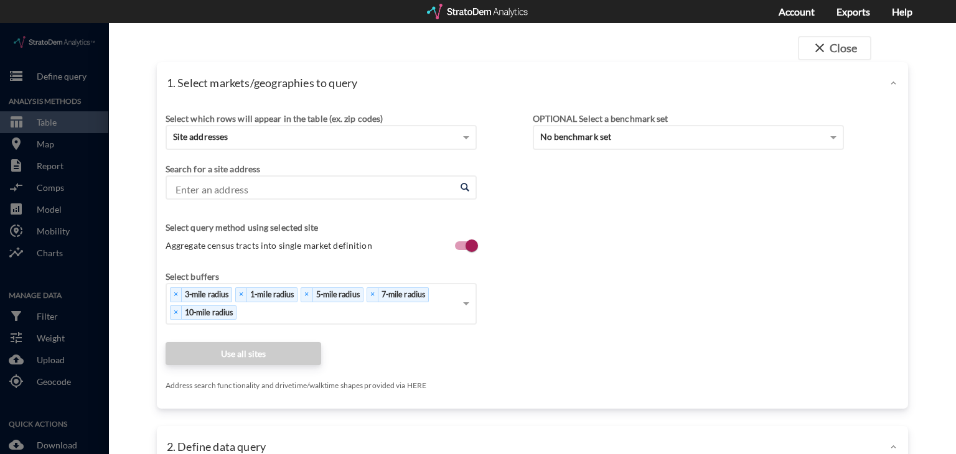
click input "Enter an address"
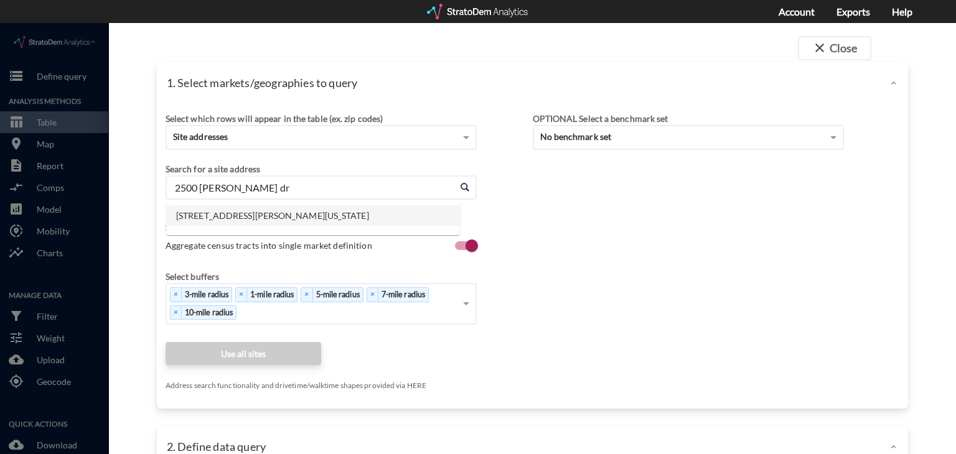
click li "2500 Summer Lee Dr, Rockwall, Texas"
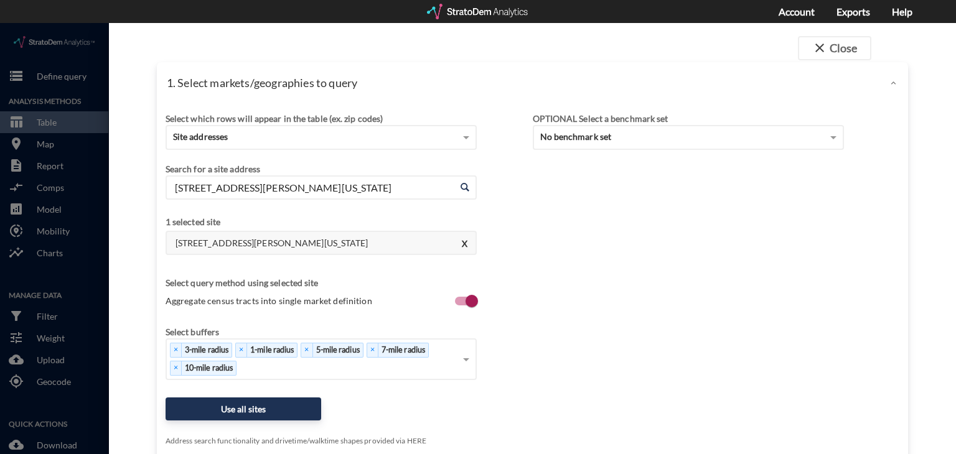
type input "2500 Summer Lee Dr, Rockwall, Texas"
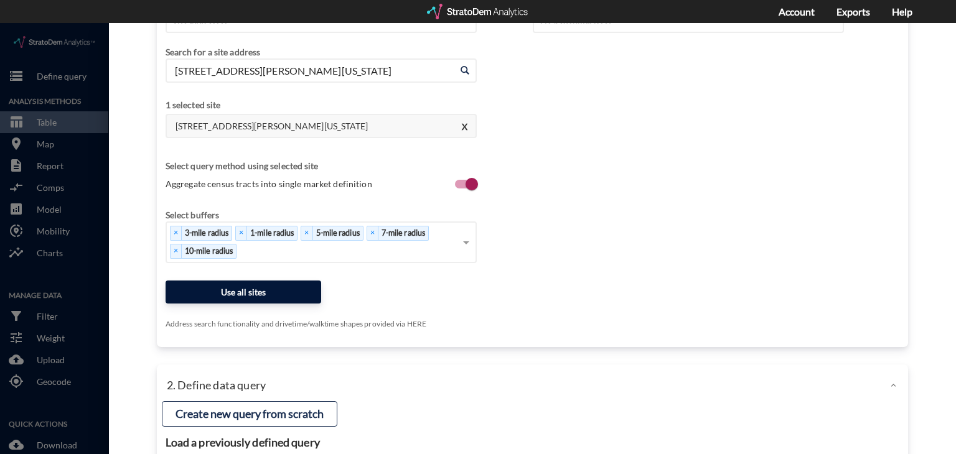
click button "Use all sites"
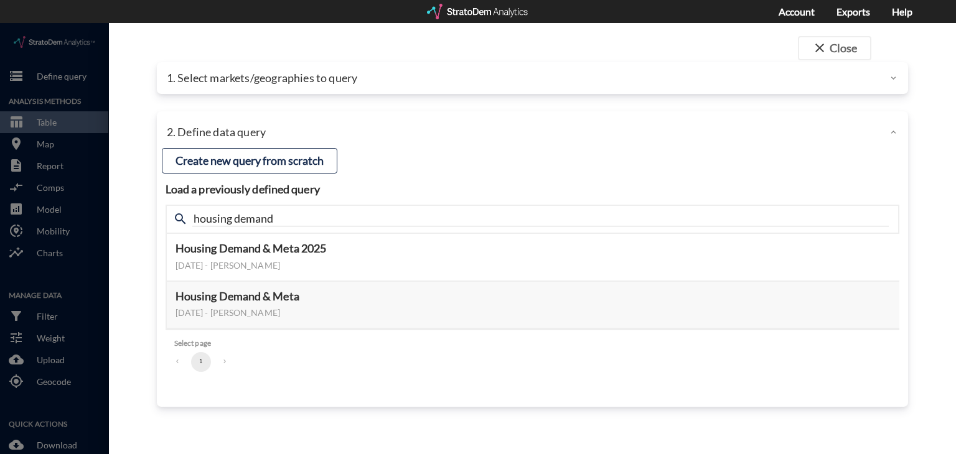
scroll to position [0, 0]
click button "Select this query"
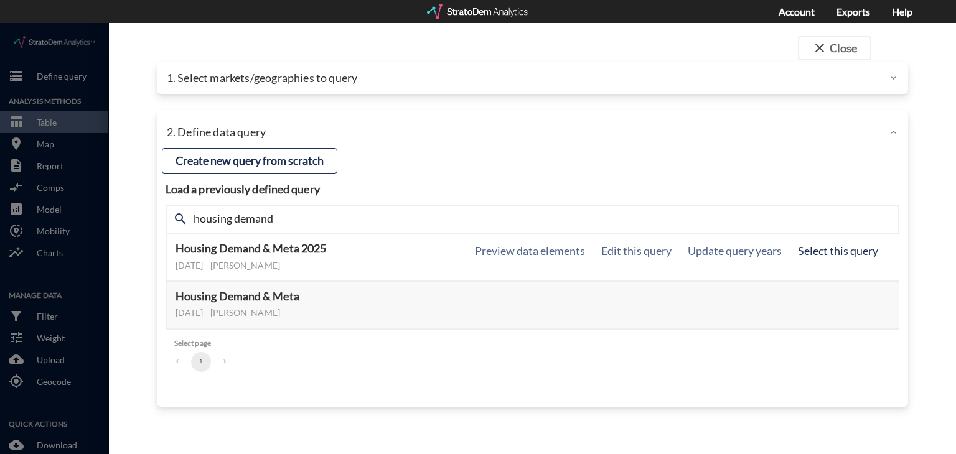
click button "Select this query"
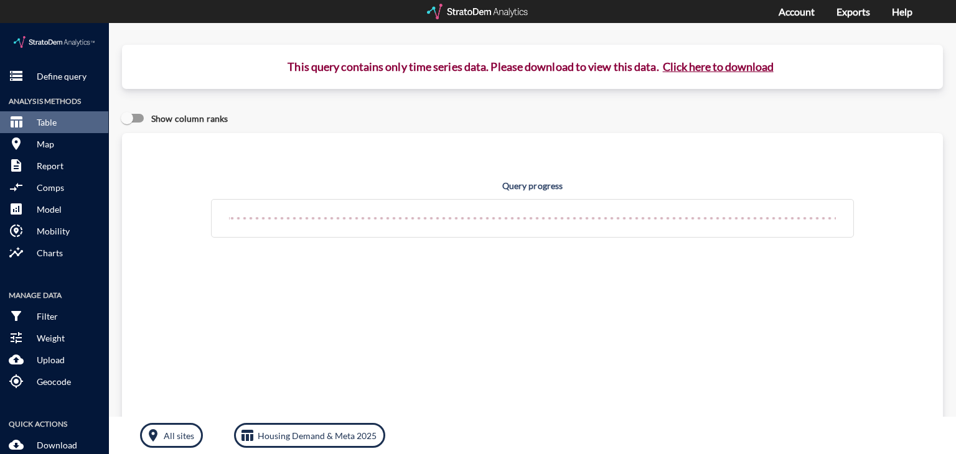
click button "Click here to download"
drag, startPoint x: 712, startPoint y: 41, endPoint x: 655, endPoint y: 45, distance: 57.4
click p "This query contains only time series data. Please download to view this data. C…"
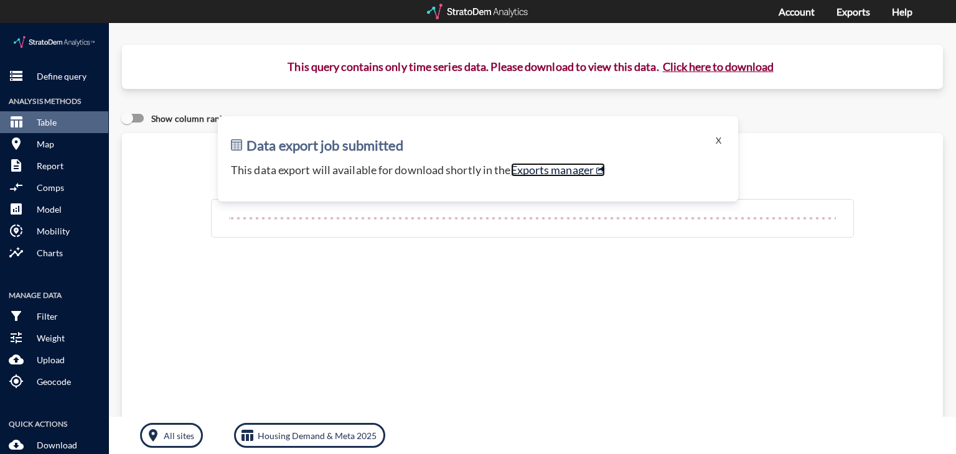
drag, startPoint x: 667, startPoint y: 44, endPoint x: 564, endPoint y: 152, distance: 149.7
click link "Exports manager"
click p "Define query"
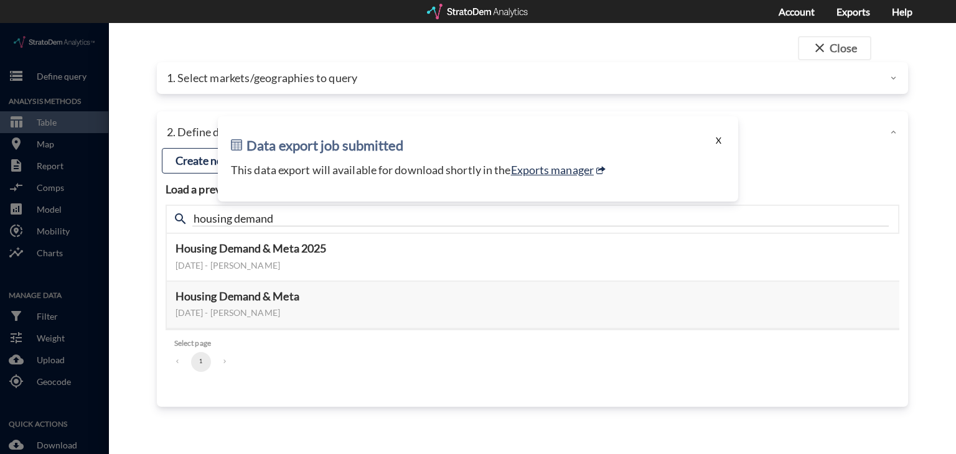
click button "X"
click div "Data export job submitted X This data export will available for download shortl…"
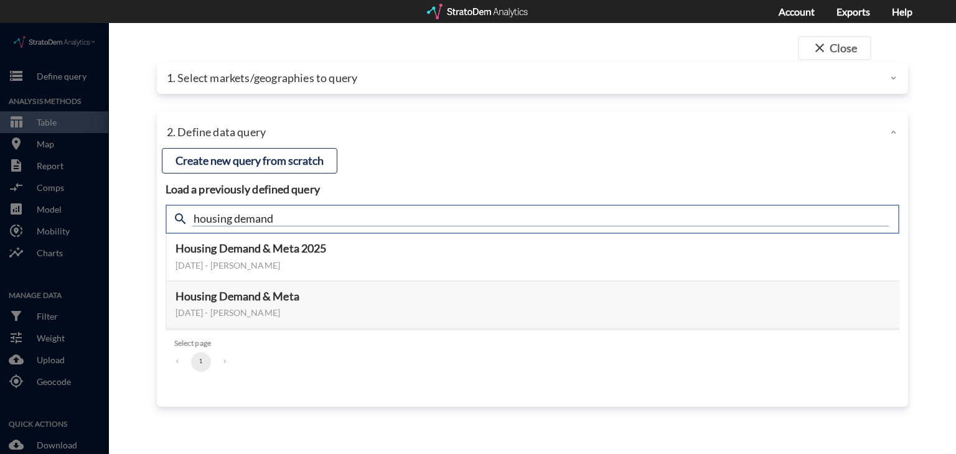
click input "housing demand"
type input "active adult"
click input "active adult"
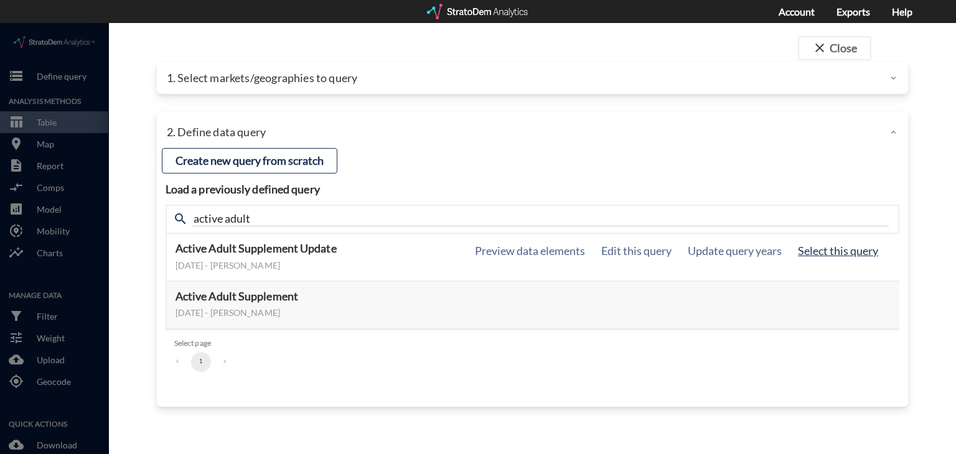
click button "Select this query"
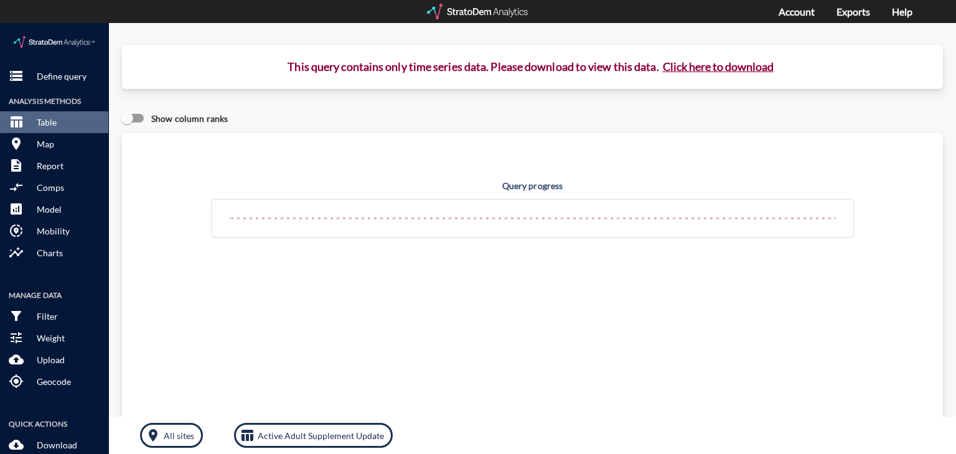
click button "Click here to download"
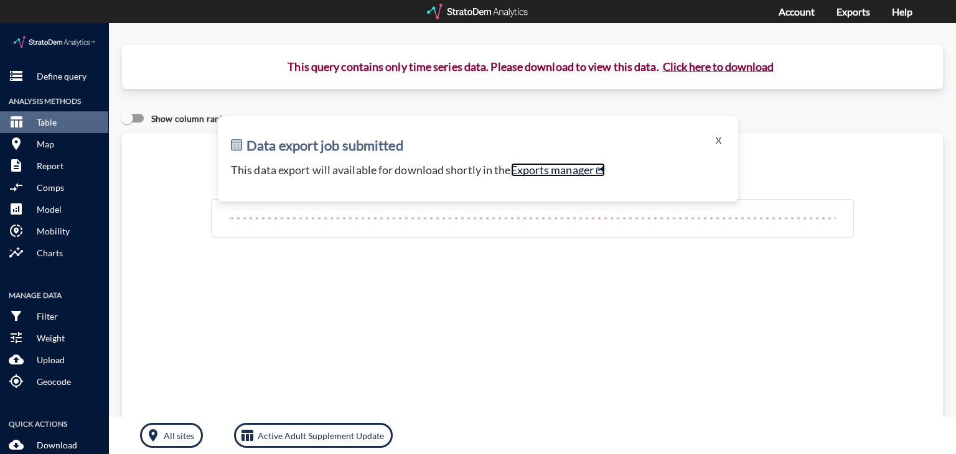
click link "Exports manager"
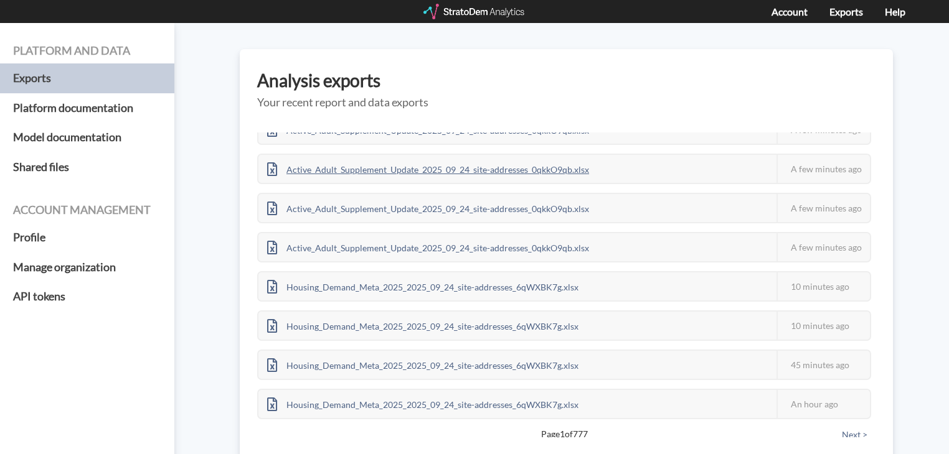
scroll to position [65, 0]
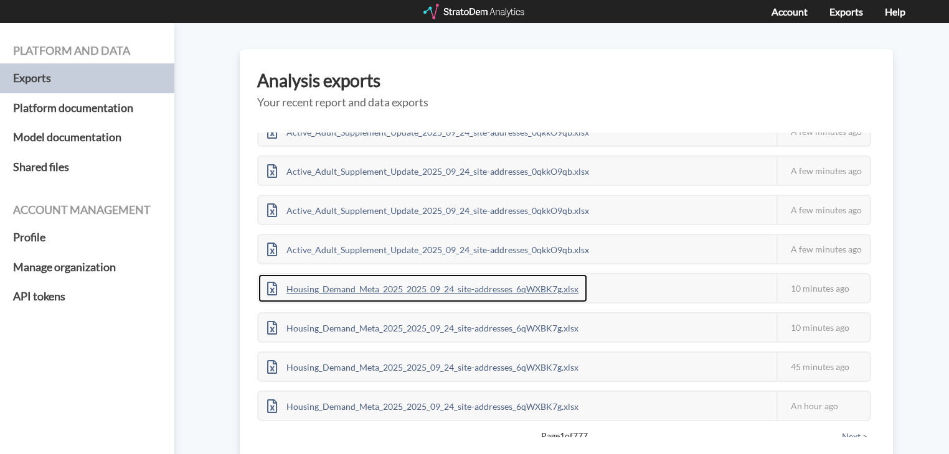
click at [440, 287] on div "Housing_Demand_Meta_2025_2025_09_24_site-addresses_6qWXBK7g.xlsx" at bounding box center [422, 289] width 329 height 28
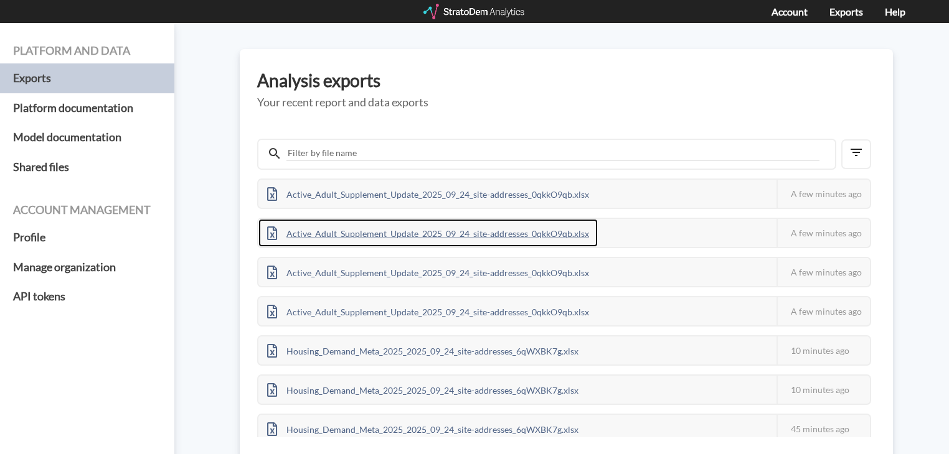
click at [468, 230] on div "Active_Adult_Supplement_Update_2025_09_24_site-addresses_0qkkO9qb.xlsx" at bounding box center [427, 233] width 339 height 28
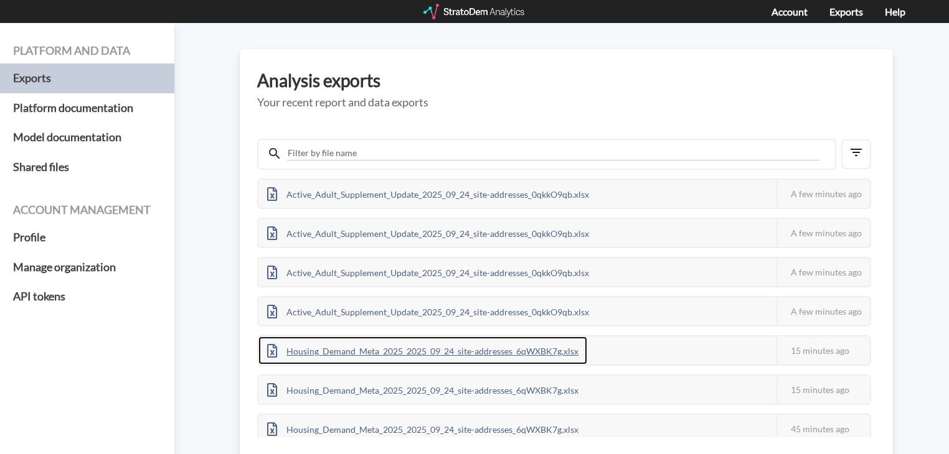
click at [407, 352] on div "Housing_Demand_Meta_2025_2025_09_24_site-addresses_6qWXBK7g.xlsx" at bounding box center [422, 351] width 329 height 28
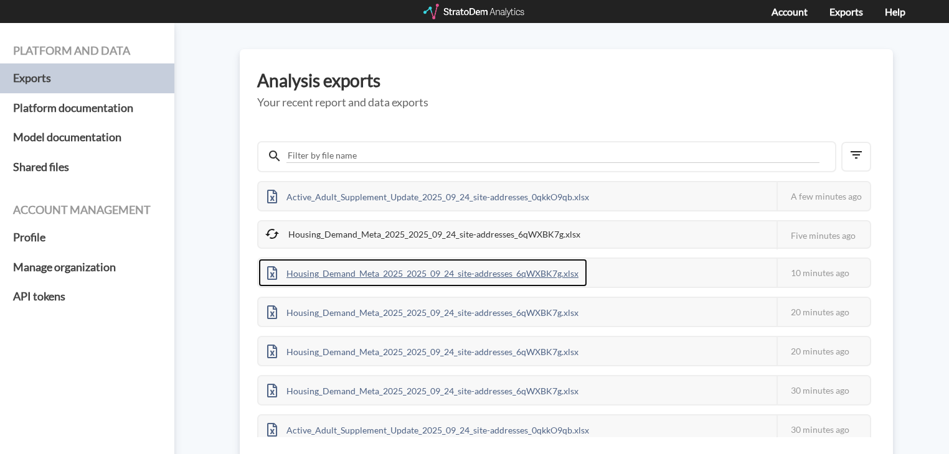
click at [507, 273] on div "Housing_Demand_Meta_2025_2025_09_24_site-addresses_6qWXBK7g.xlsx" at bounding box center [422, 273] width 329 height 28
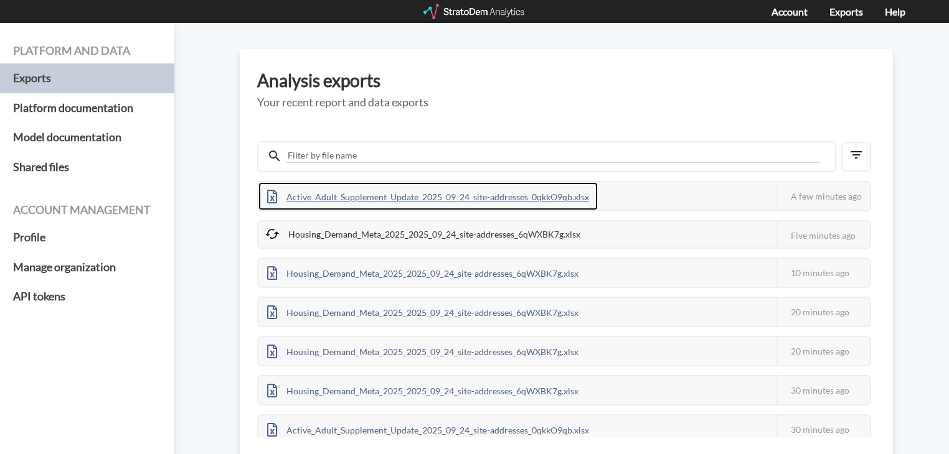
click at [497, 192] on div "Active_Adult_Supplement_Update_2025_09_24_site-addresses_0qkkO9qb.xlsx" at bounding box center [427, 196] width 339 height 28
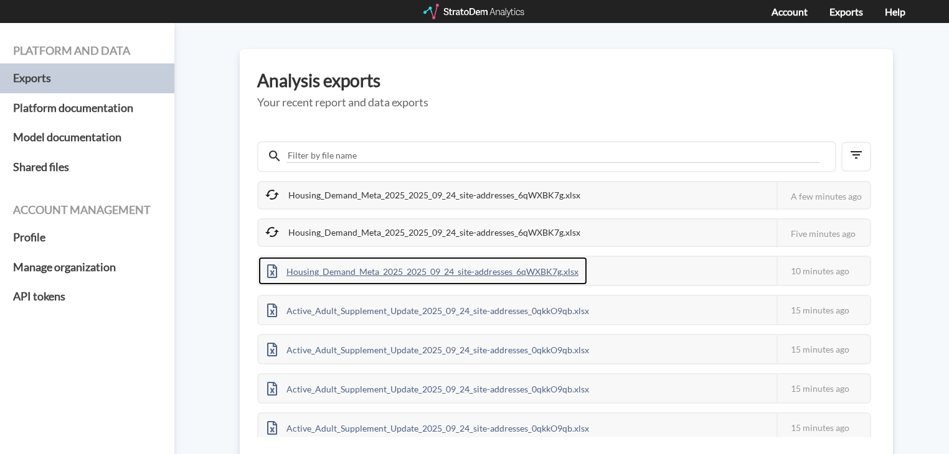
click at [503, 265] on div "Housing_Demand_Meta_2025_2025_09_24_site-addresses_6qWXBK7g.xlsx" at bounding box center [422, 271] width 329 height 28
